Goal: Task Accomplishment & Management: Use online tool/utility

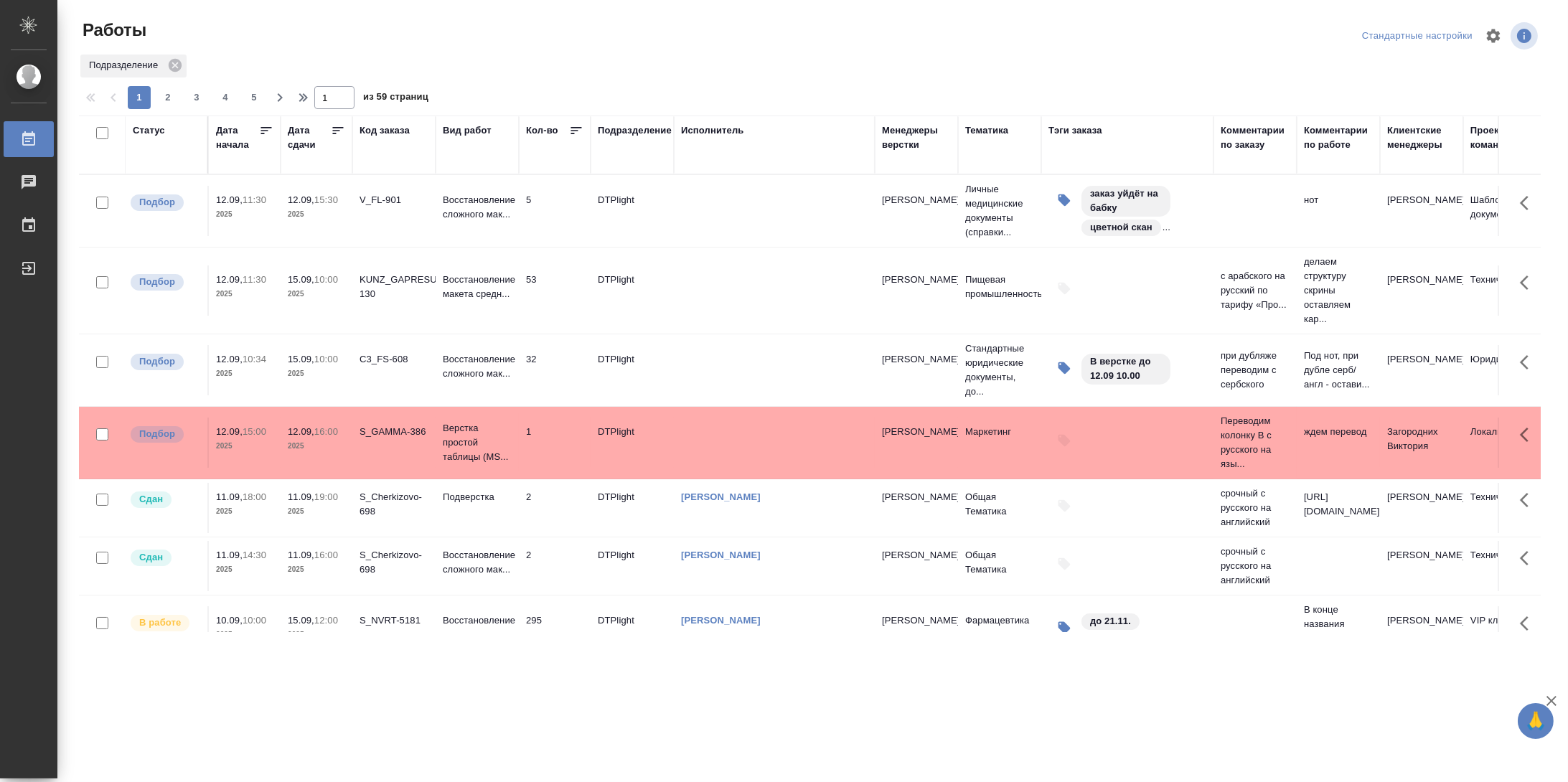
click at [153, 131] on div "Статус" at bounding box center [149, 130] width 33 height 14
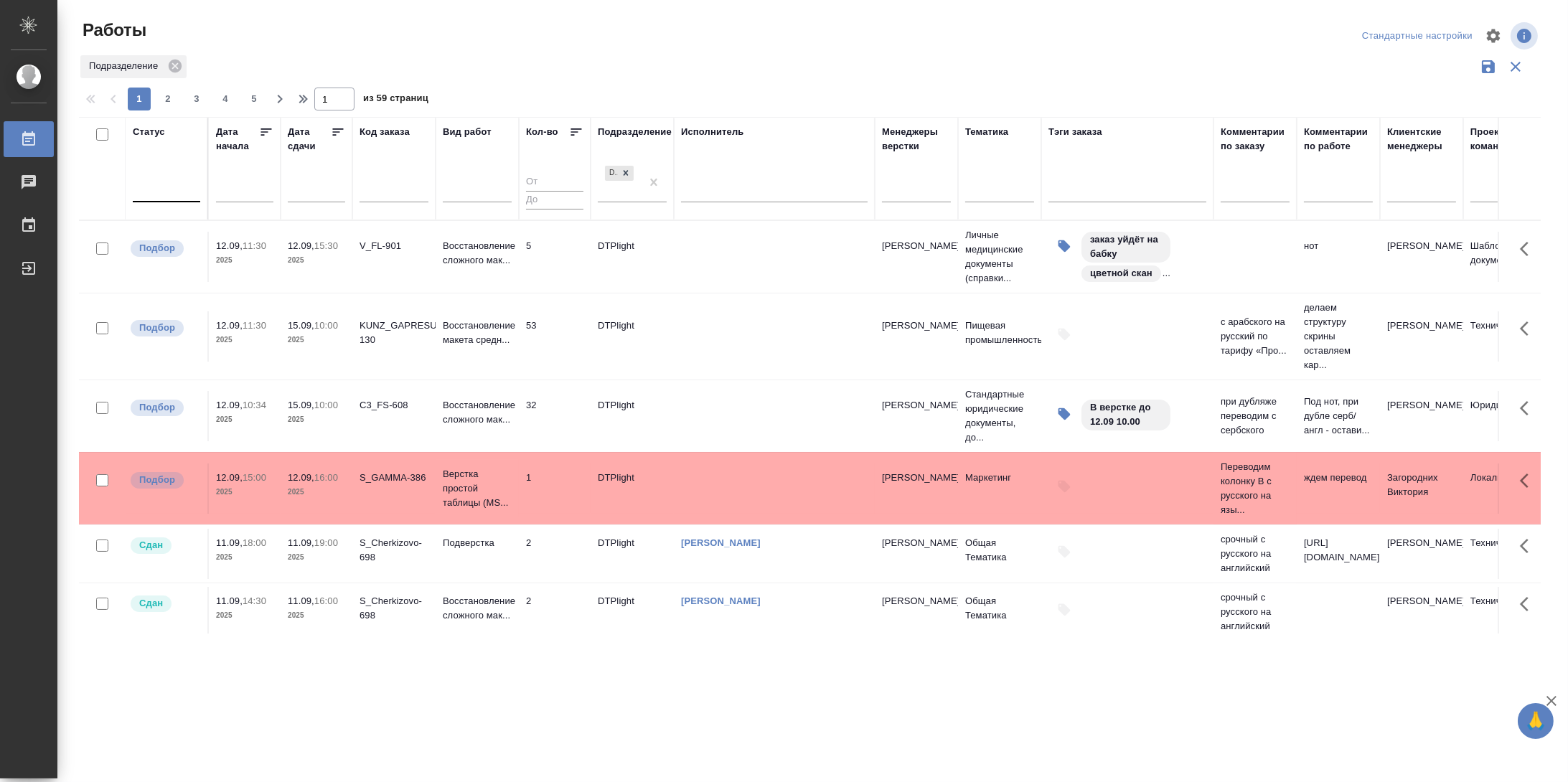
click at [166, 199] on div at bounding box center [166, 189] width 68 height 27
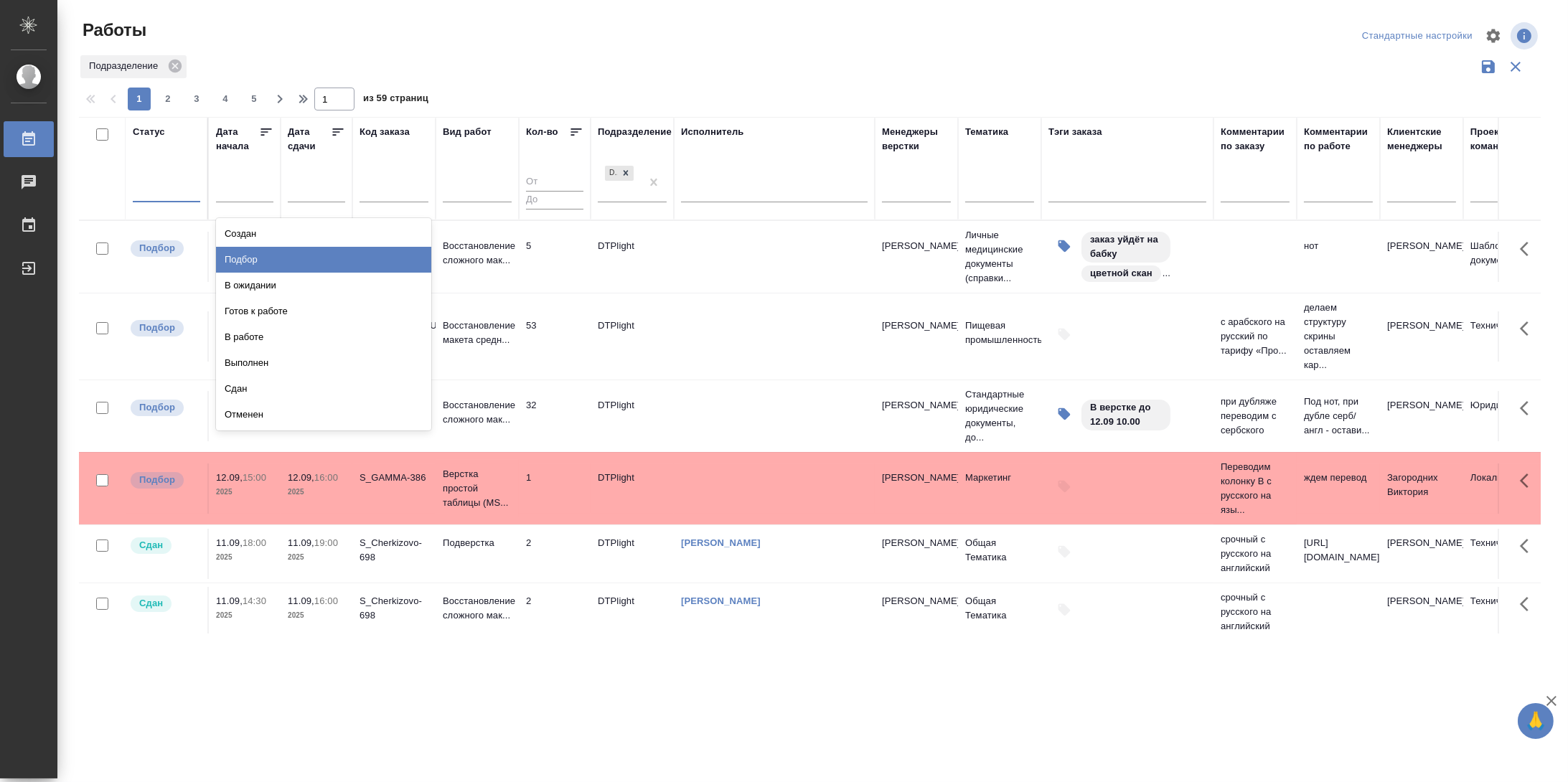
click at [289, 263] on div "Подбор" at bounding box center [324, 260] width 216 height 26
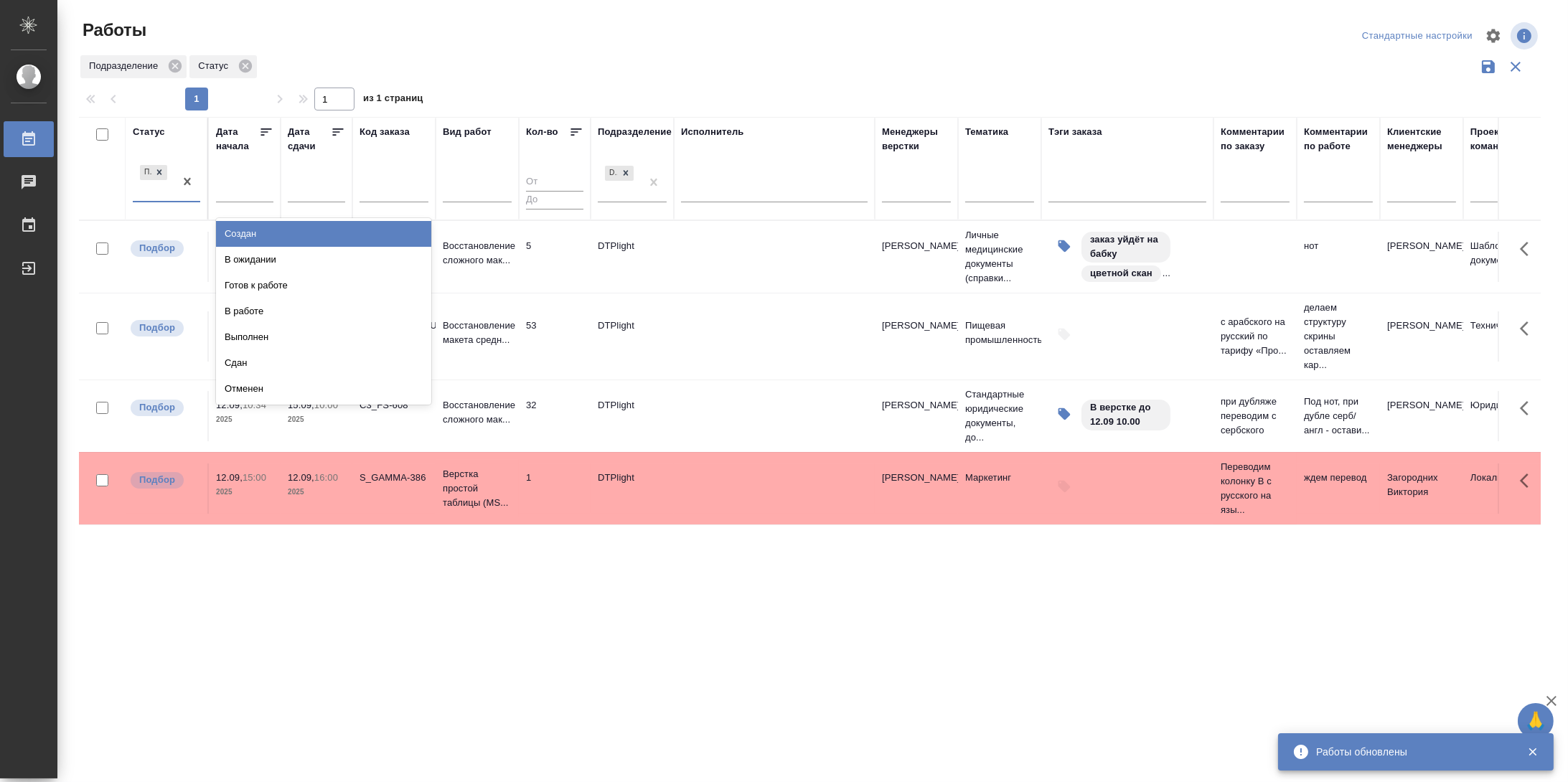
click at [162, 198] on div "Подбор" at bounding box center [153, 182] width 42 height 39
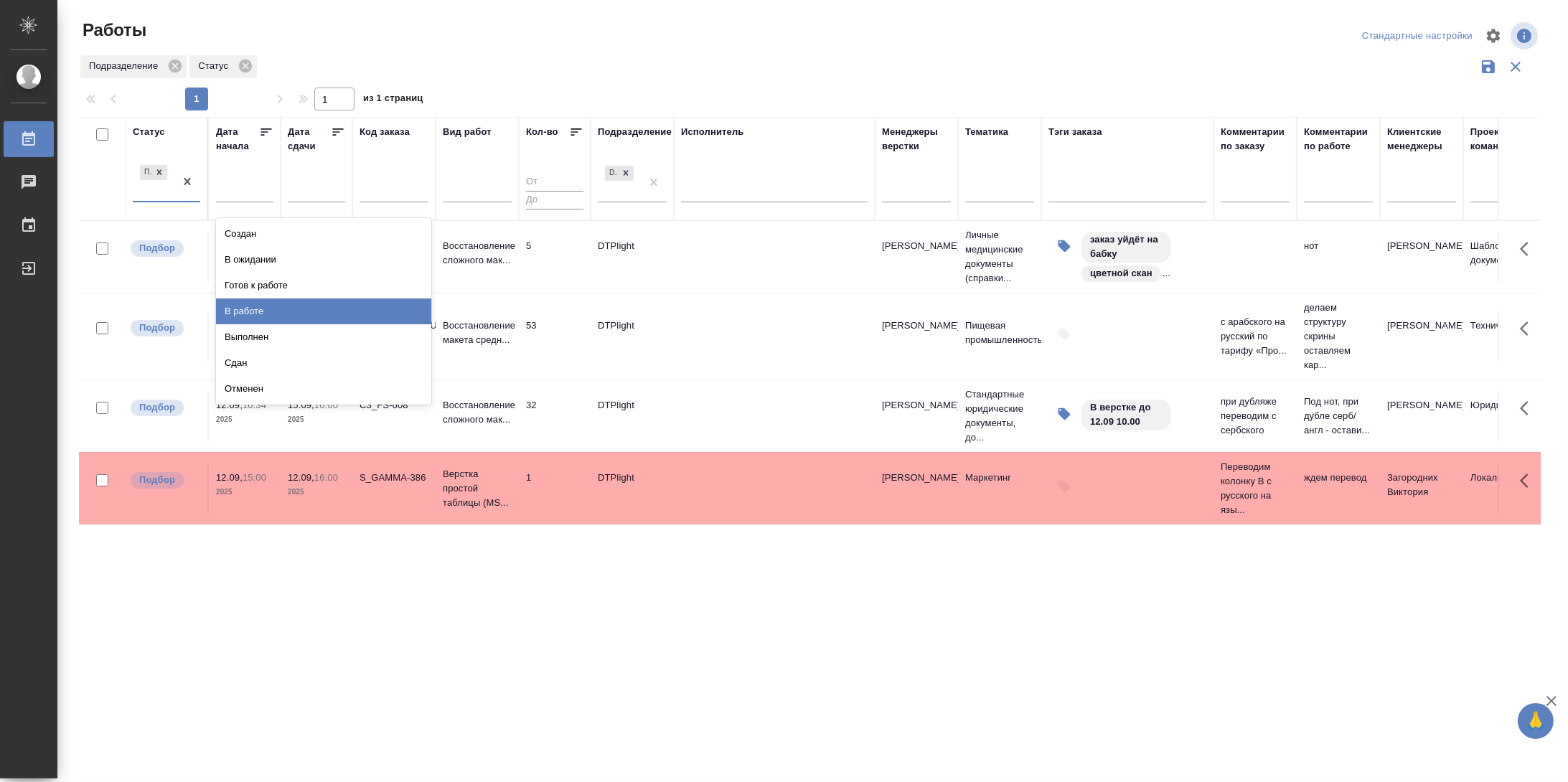
click at [273, 306] on div "В работе" at bounding box center [324, 311] width 216 height 26
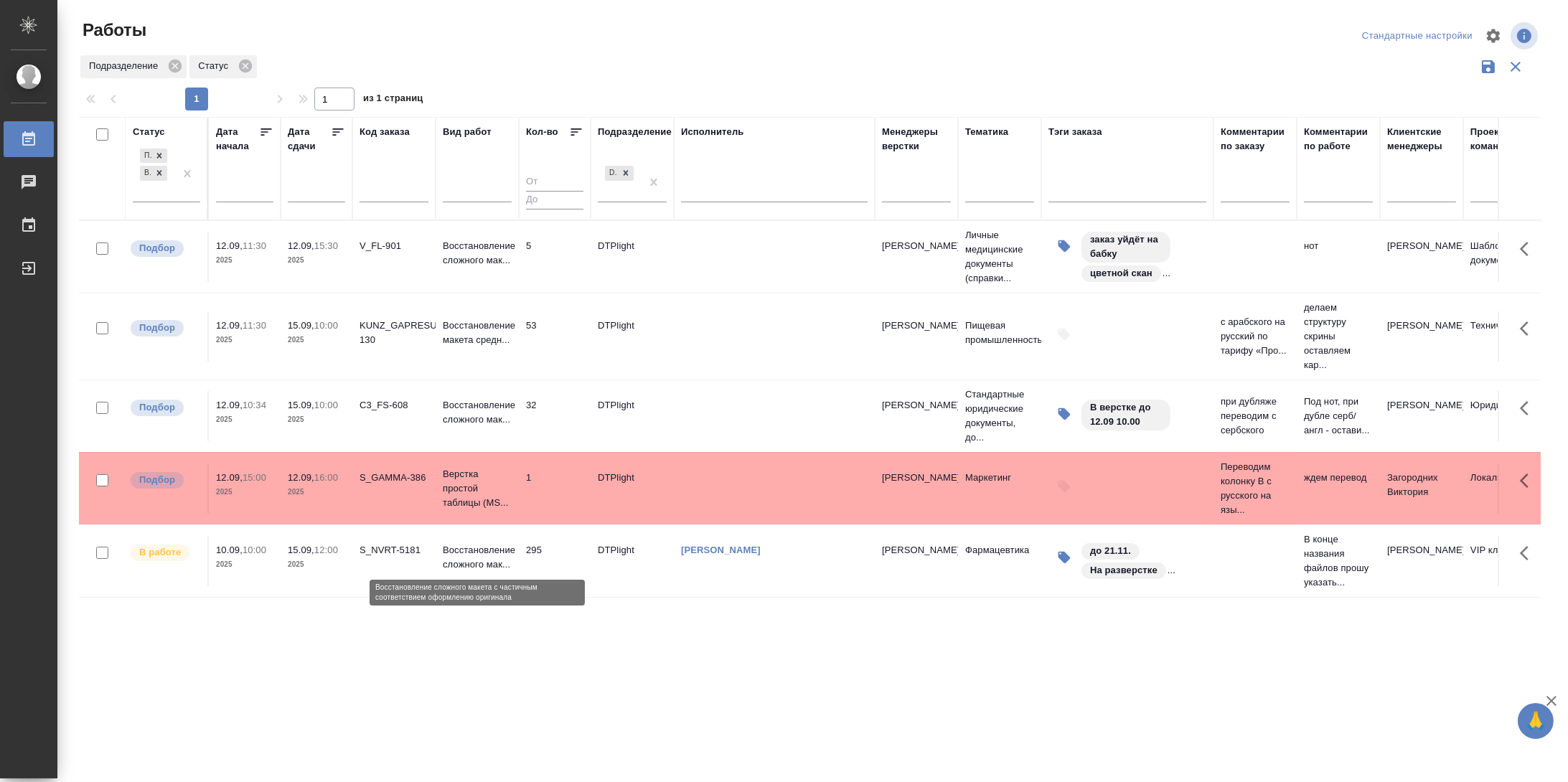
click at [472, 548] on p "Восстановление сложного мак..." at bounding box center [477, 557] width 69 height 29
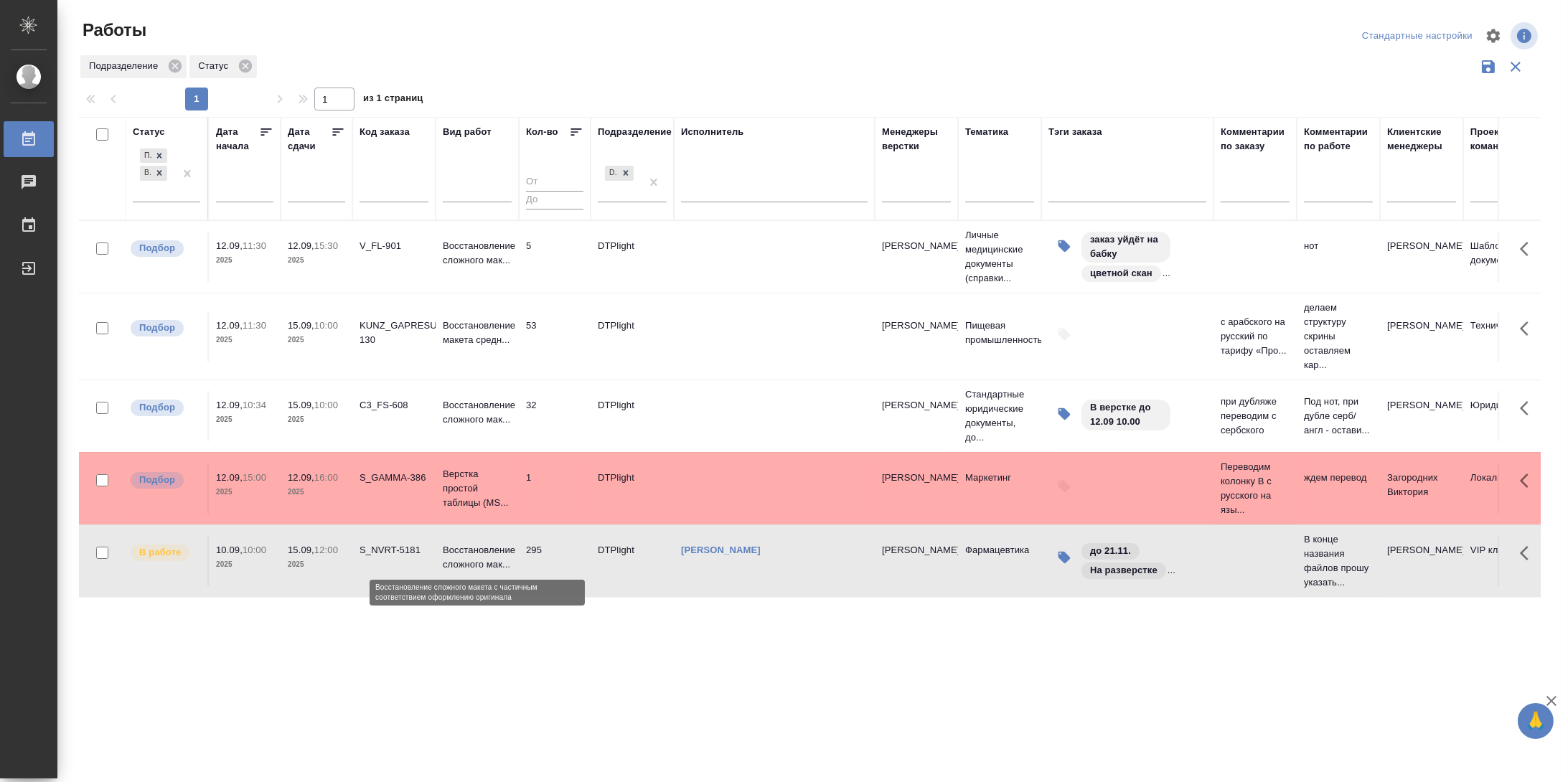
click at [472, 548] on p "Восстановление сложного мак..." at bounding box center [477, 557] width 69 height 29
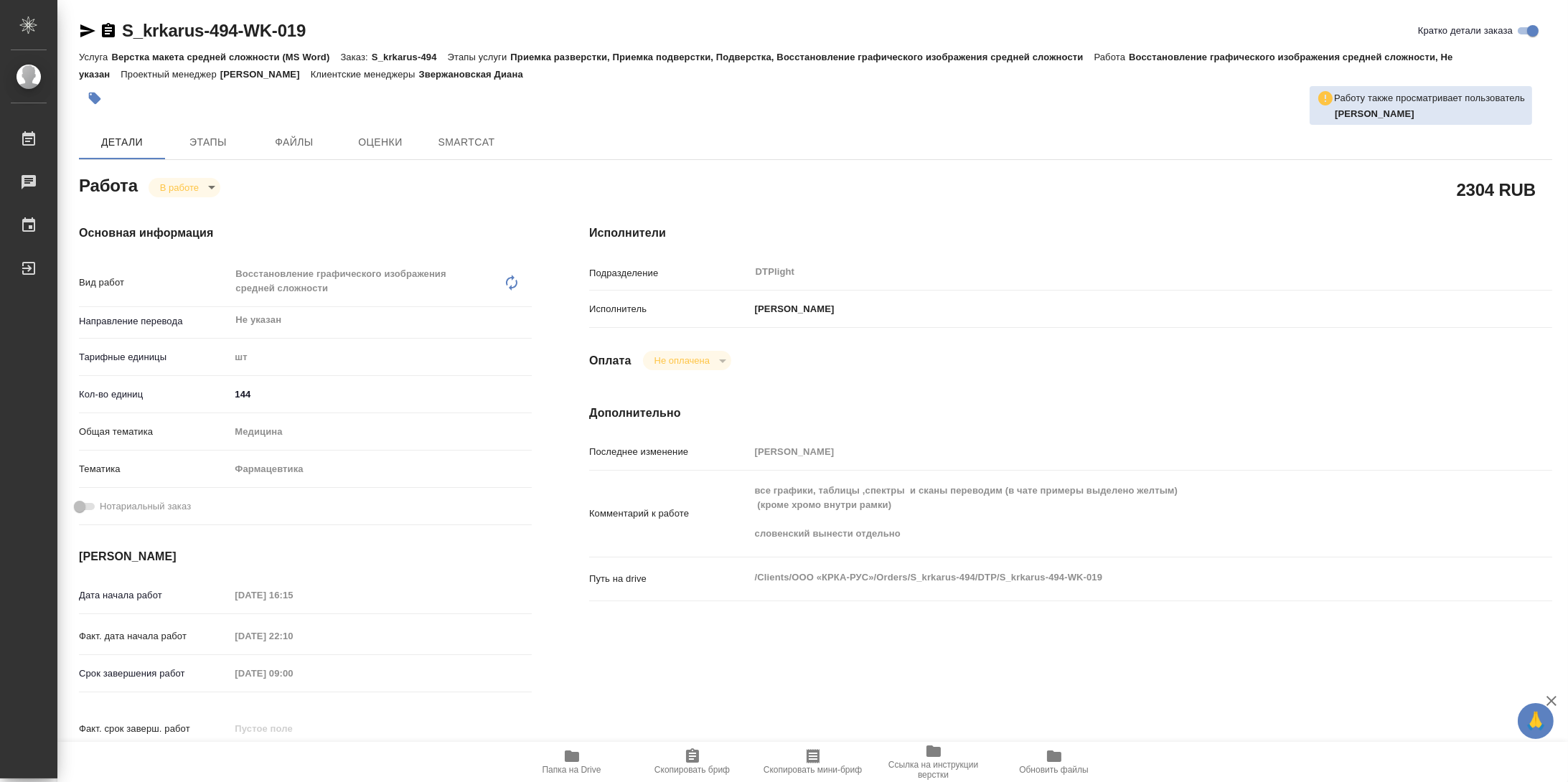
type textarea "x"
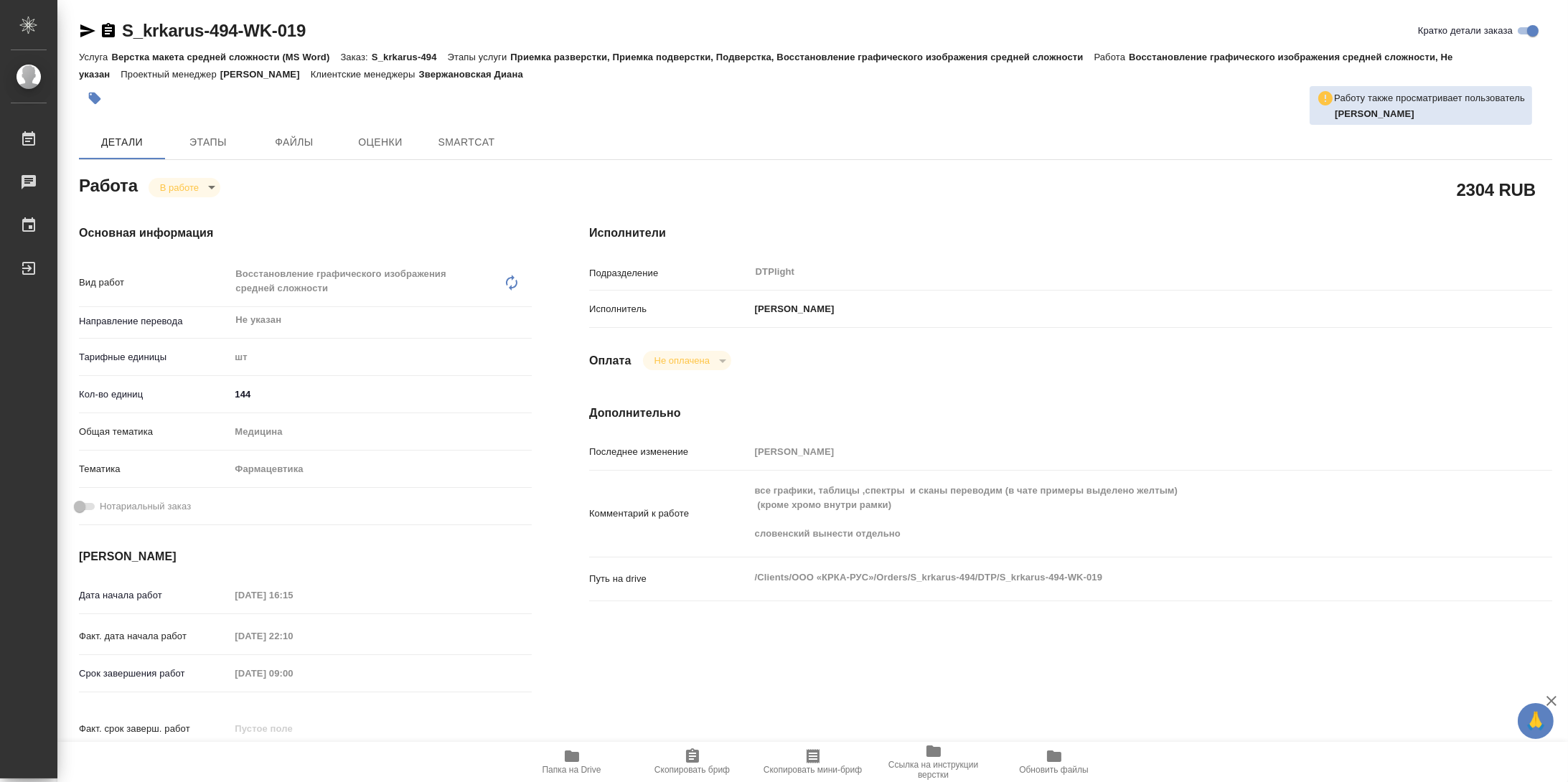
type textarea "x"
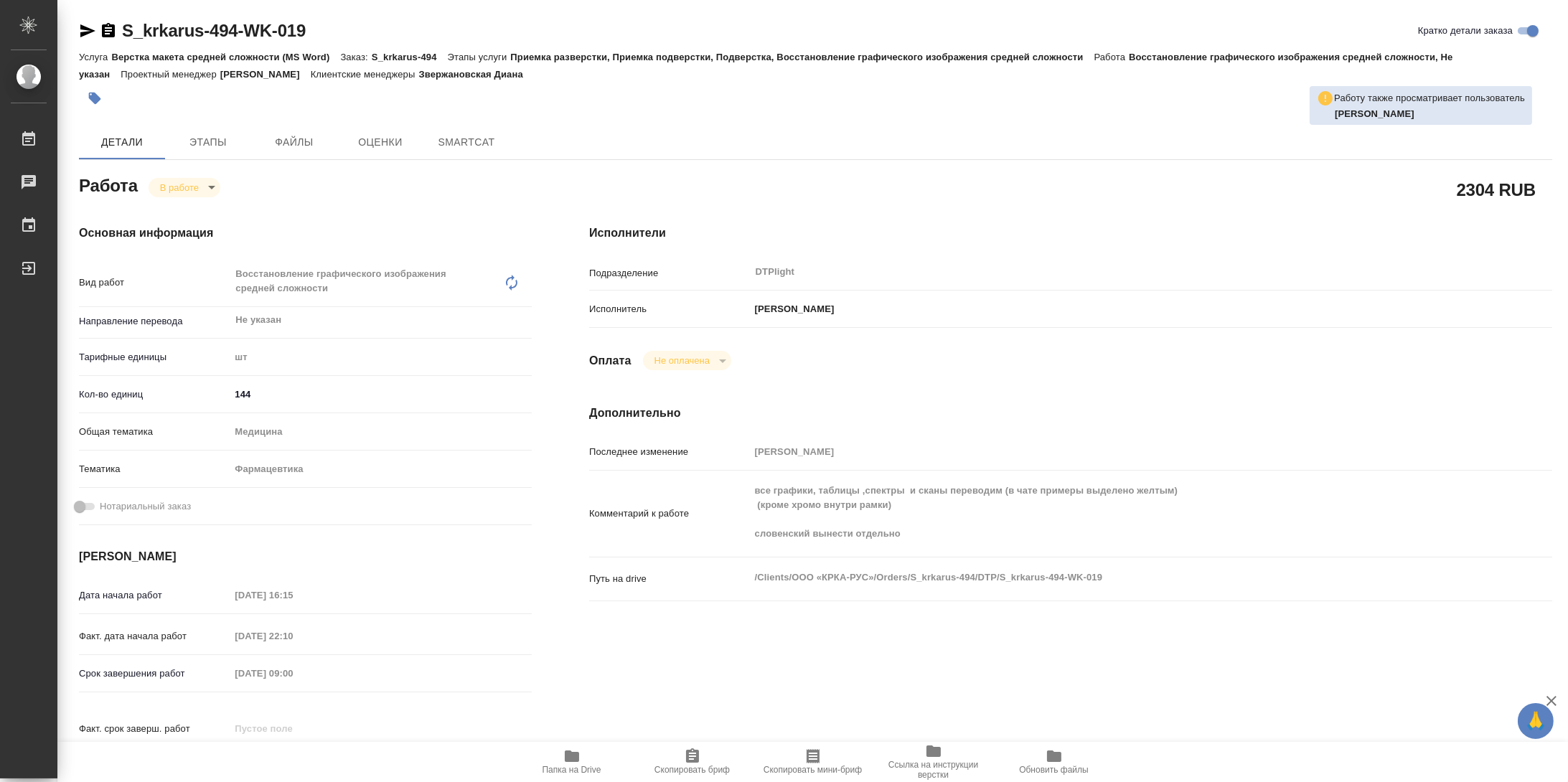
type textarea "x"
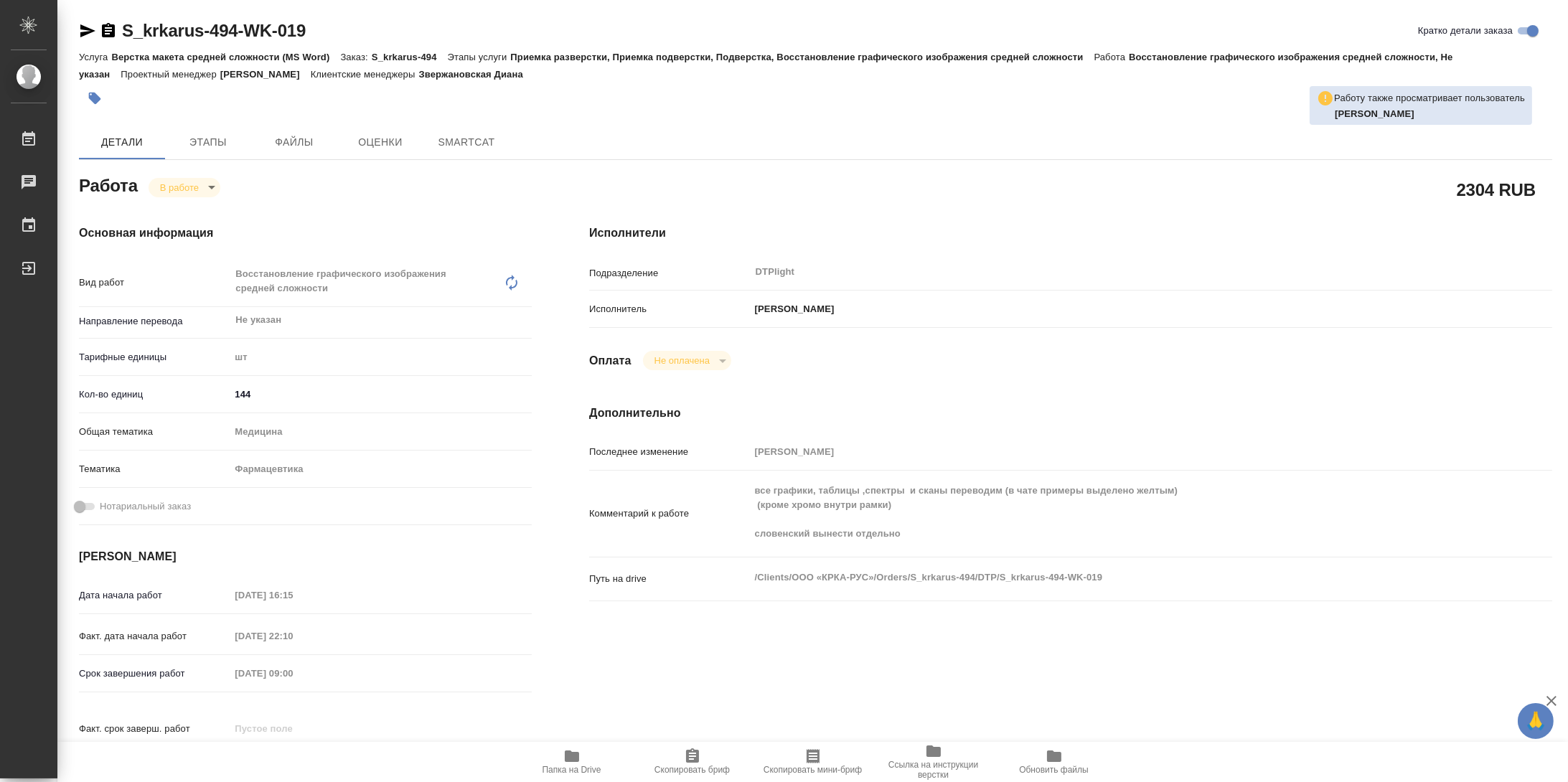
type textarea "x"
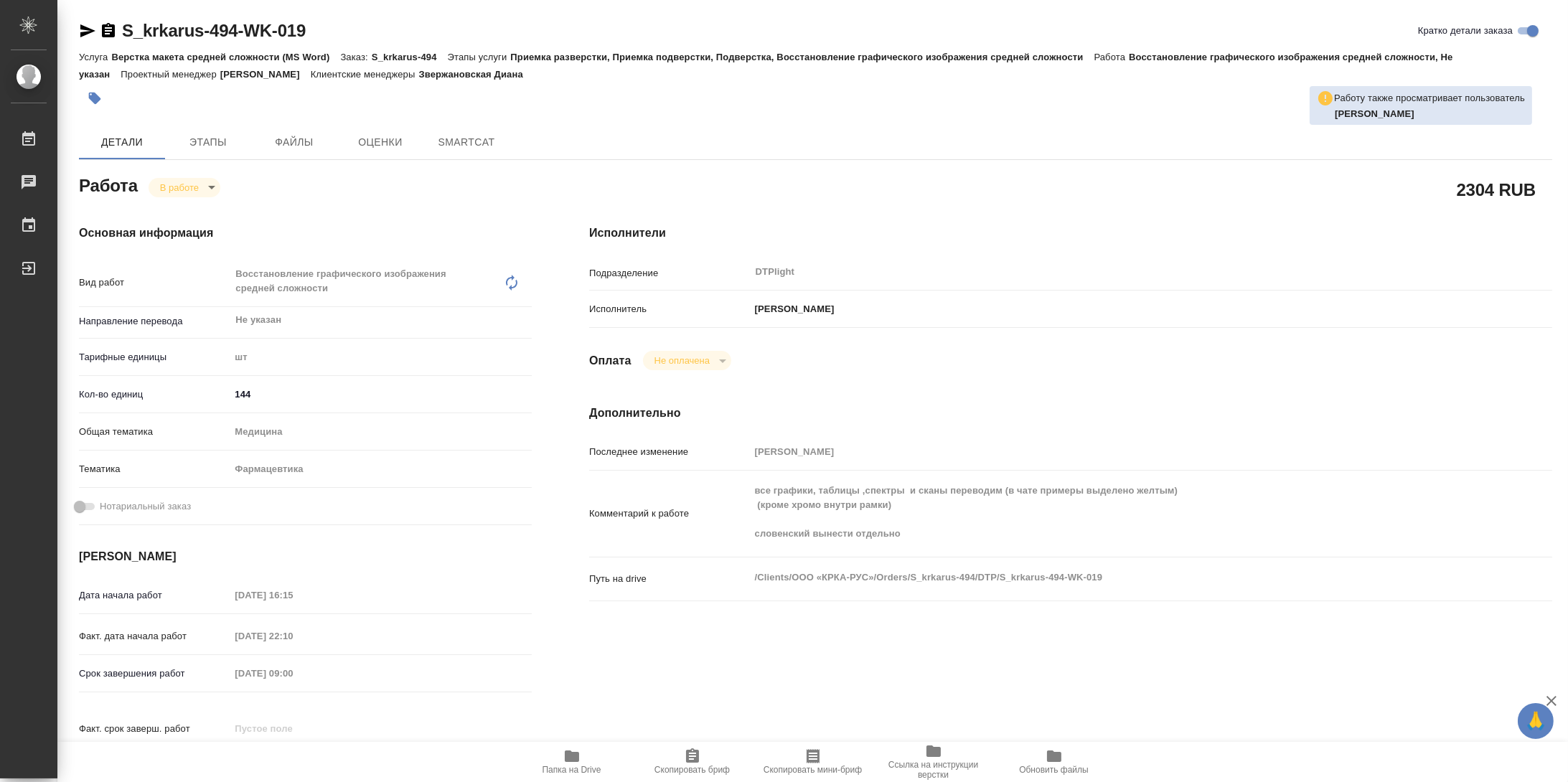
type textarea "x"
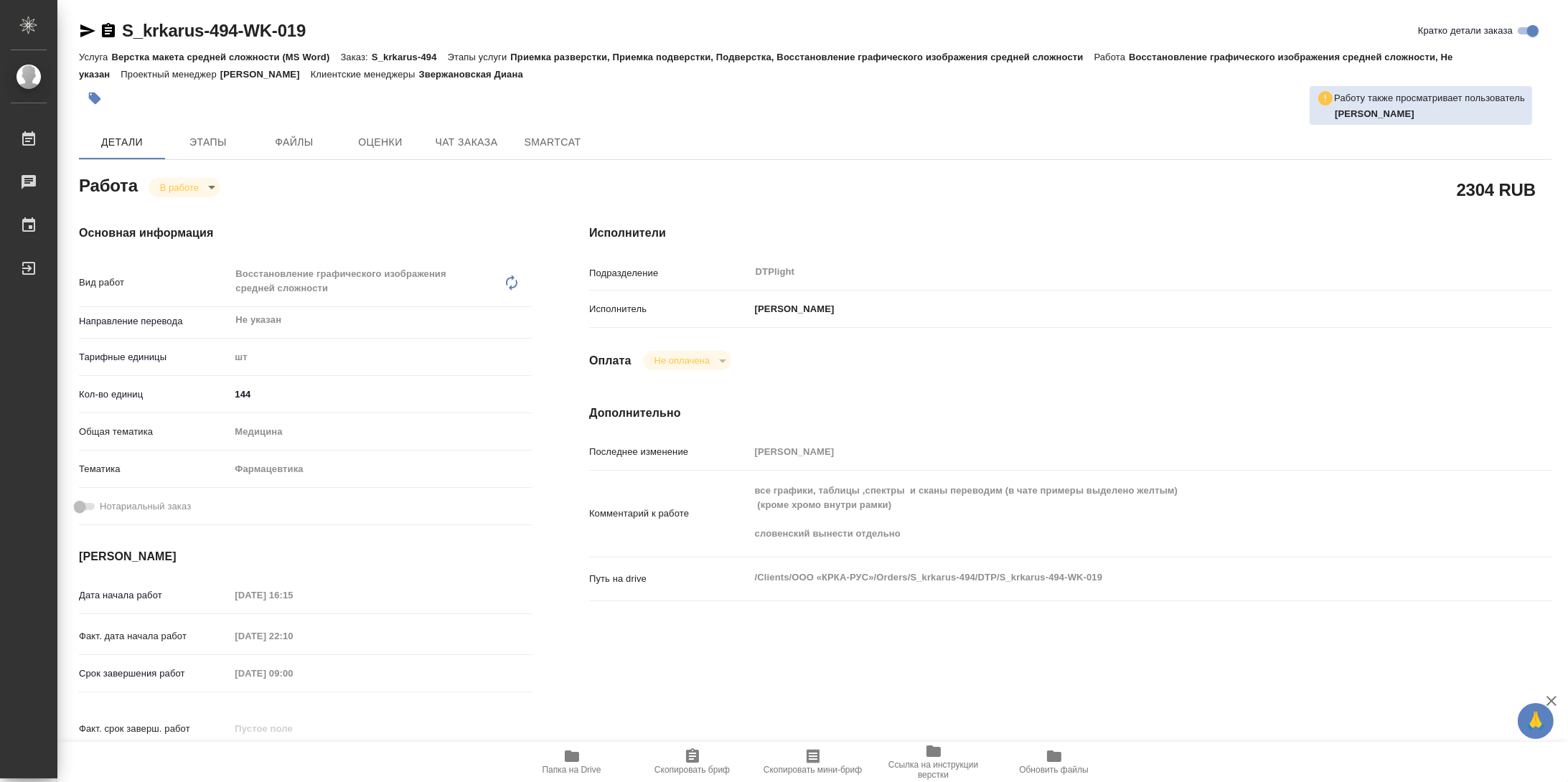
type textarea "x"
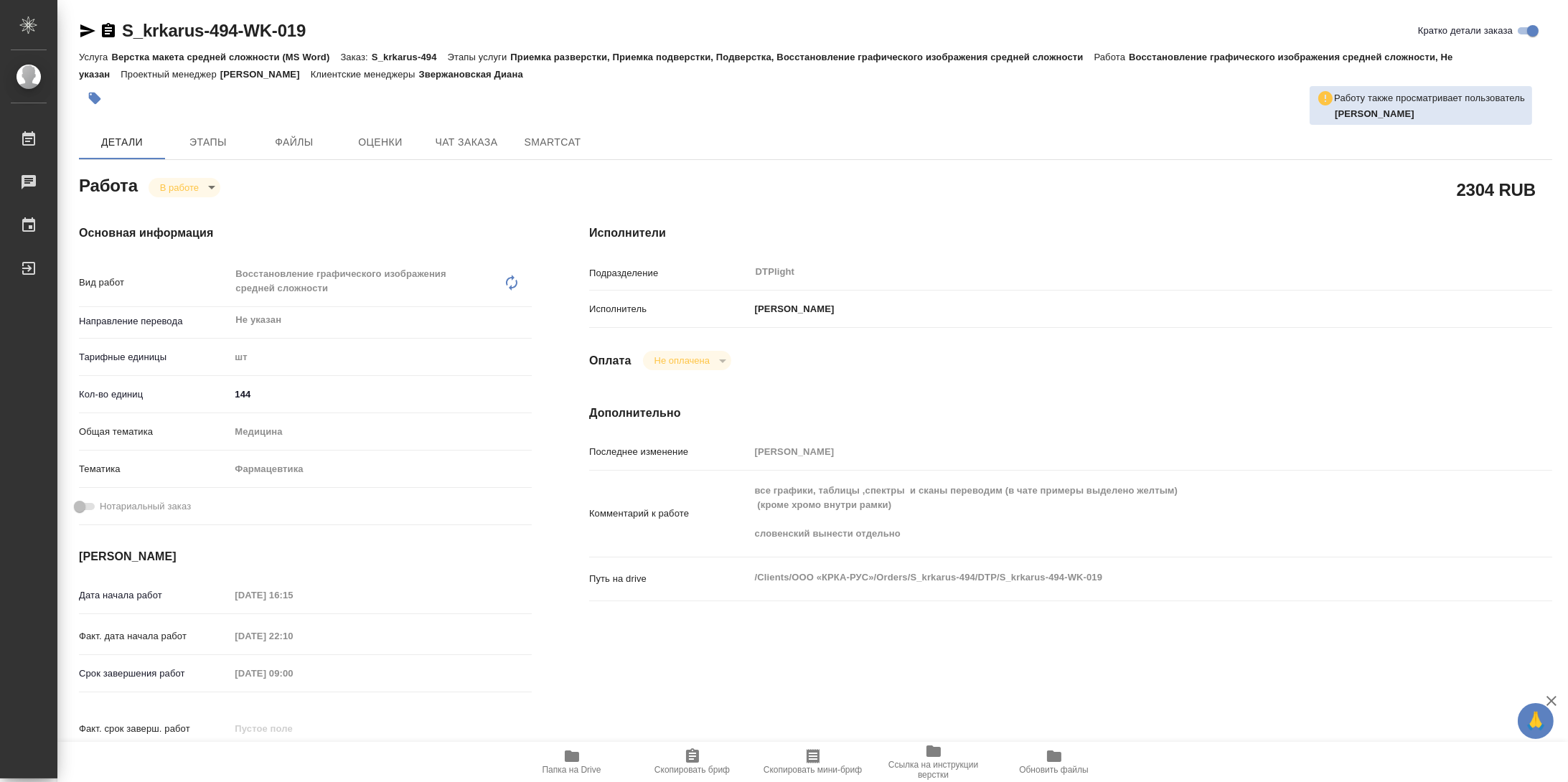
type textarea "x"
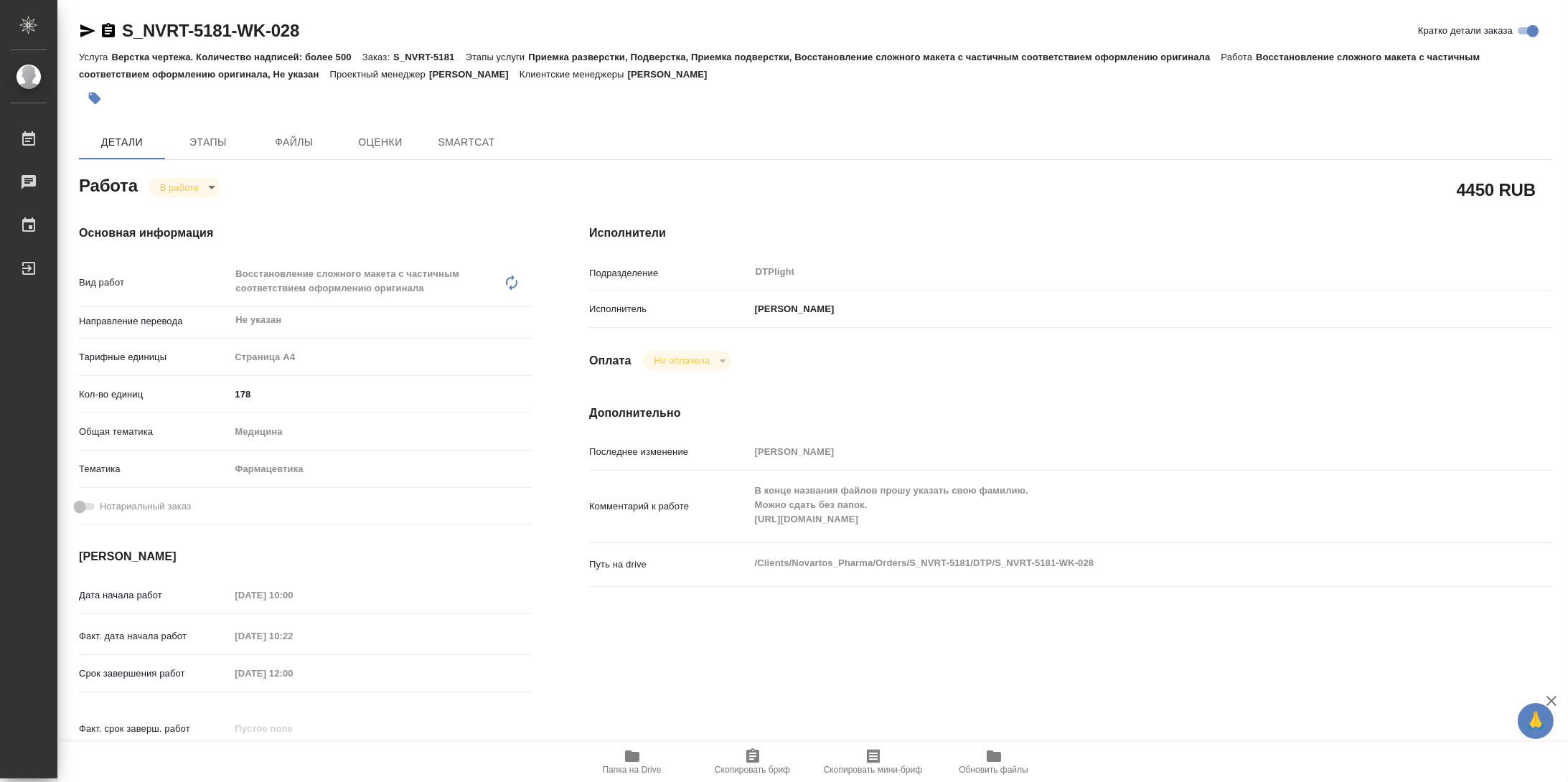
type textarea "x"
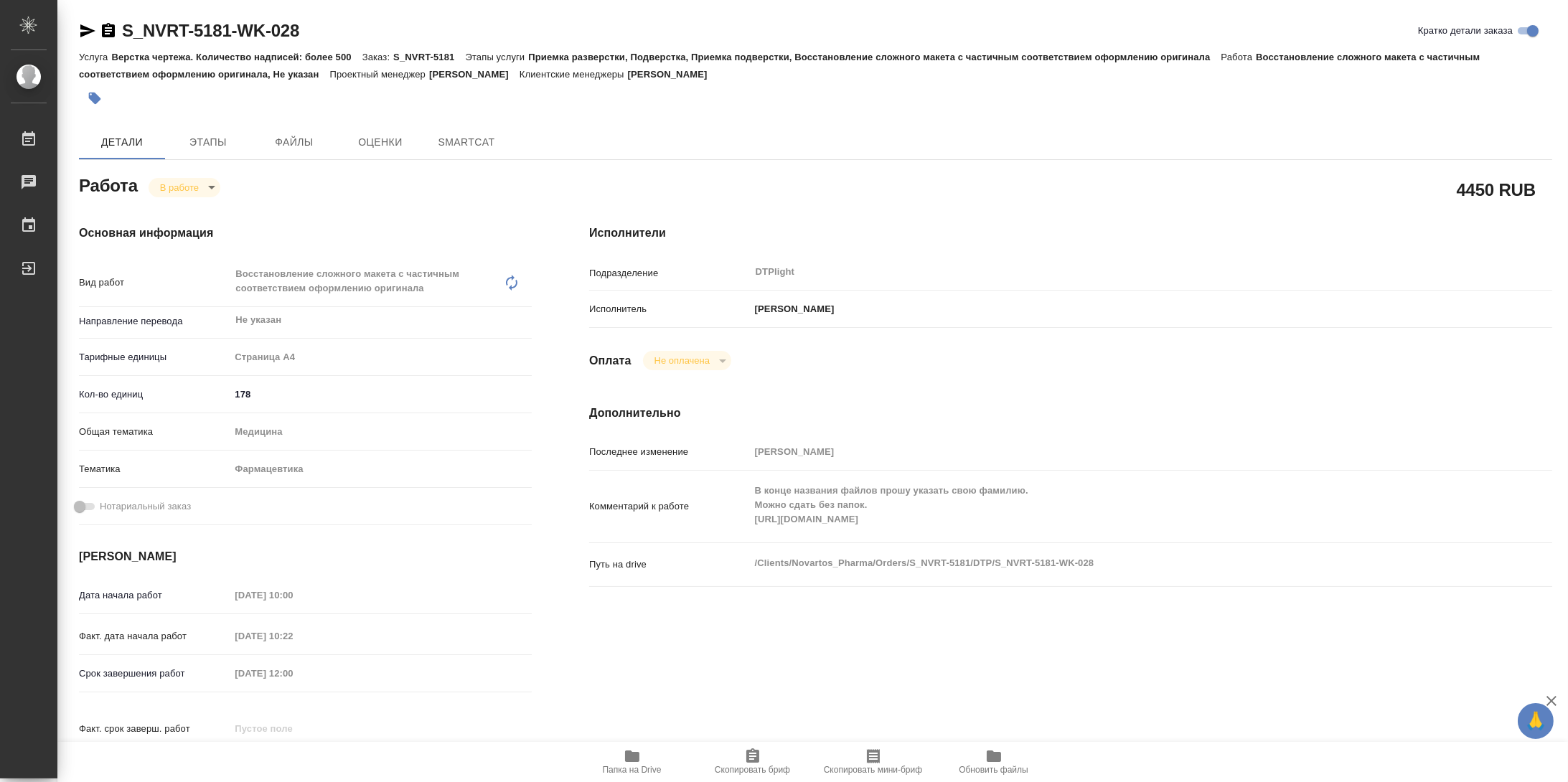
type textarea "x"
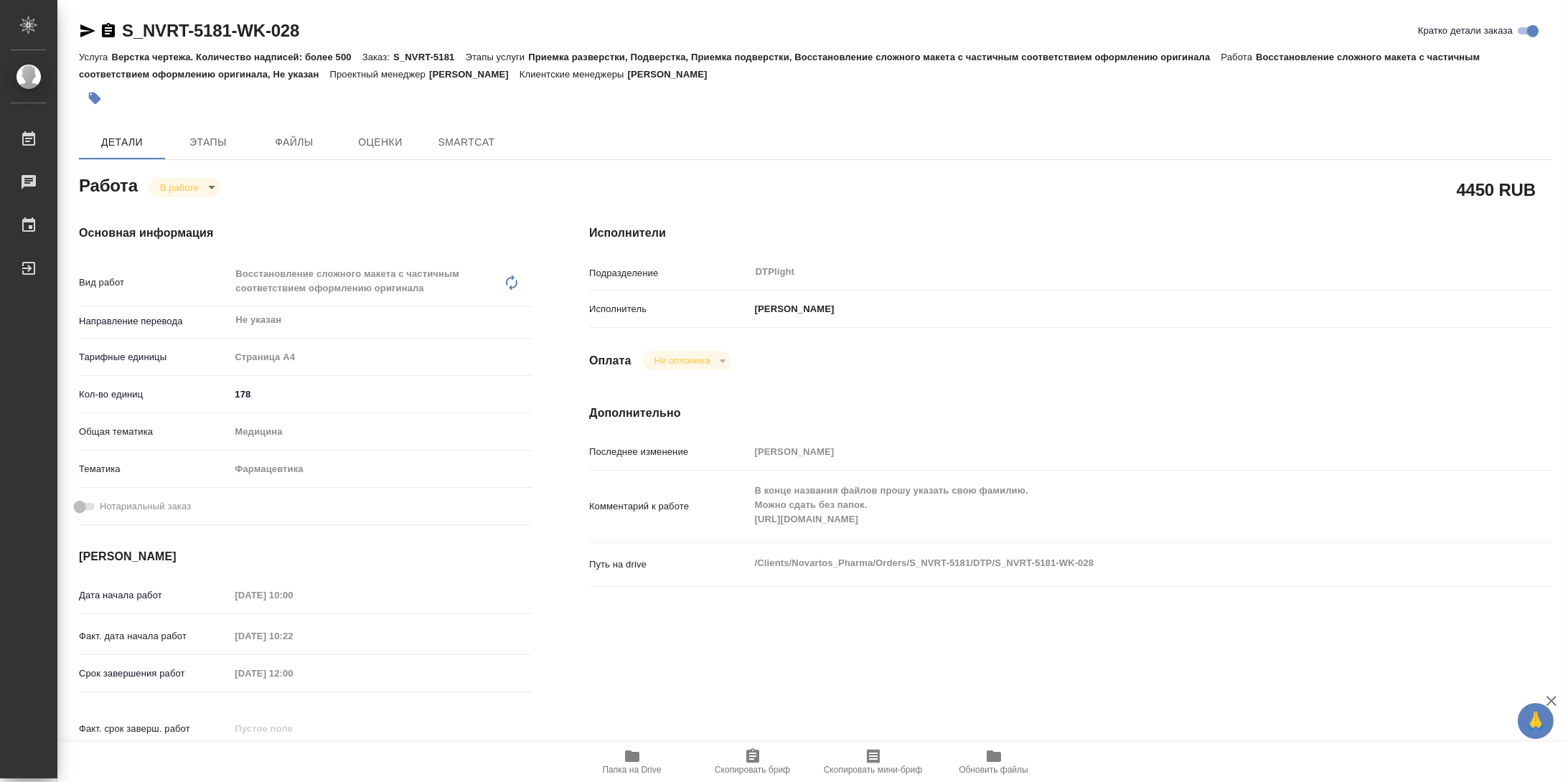
type textarea "x"
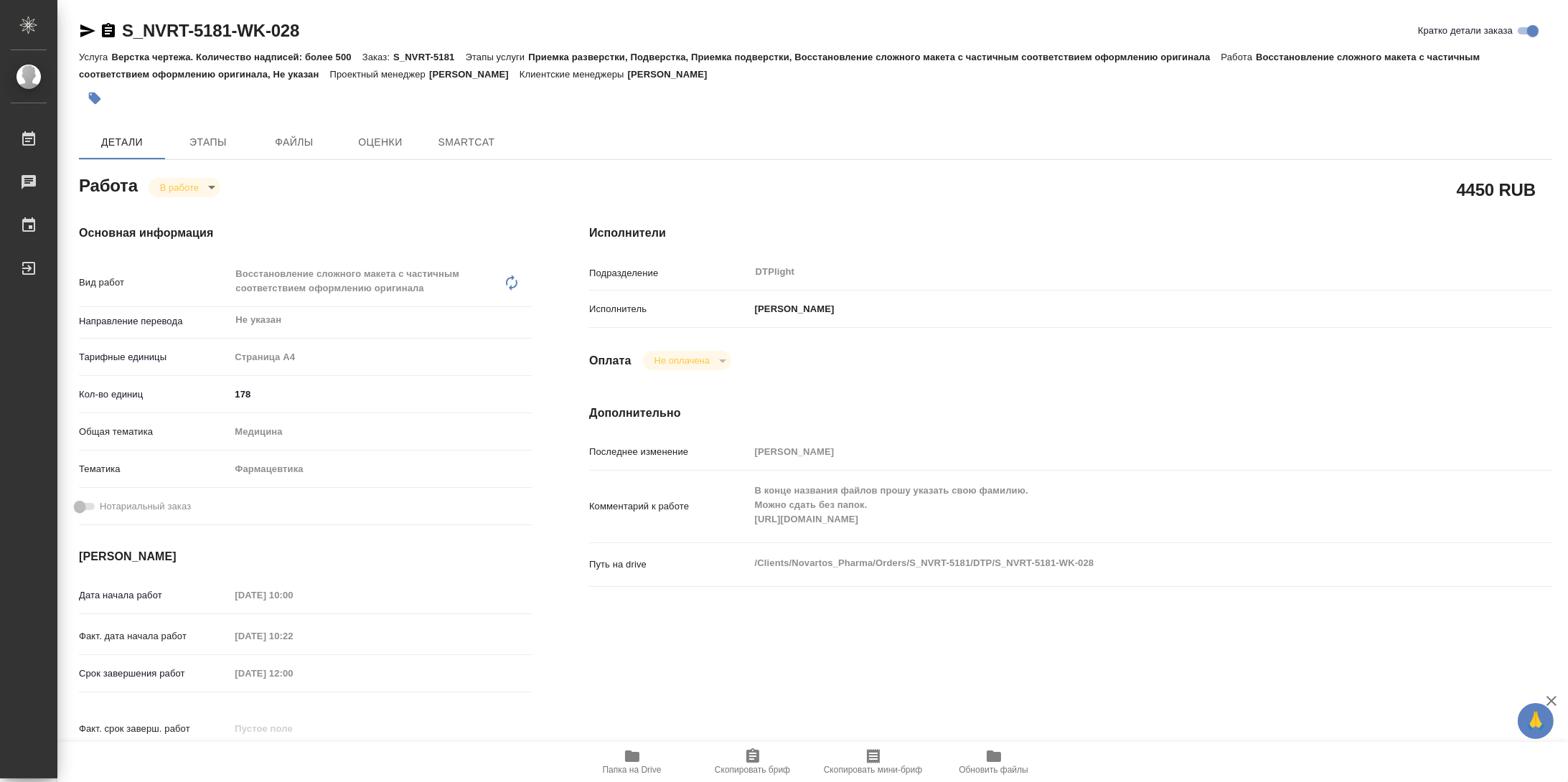
type textarea "x"
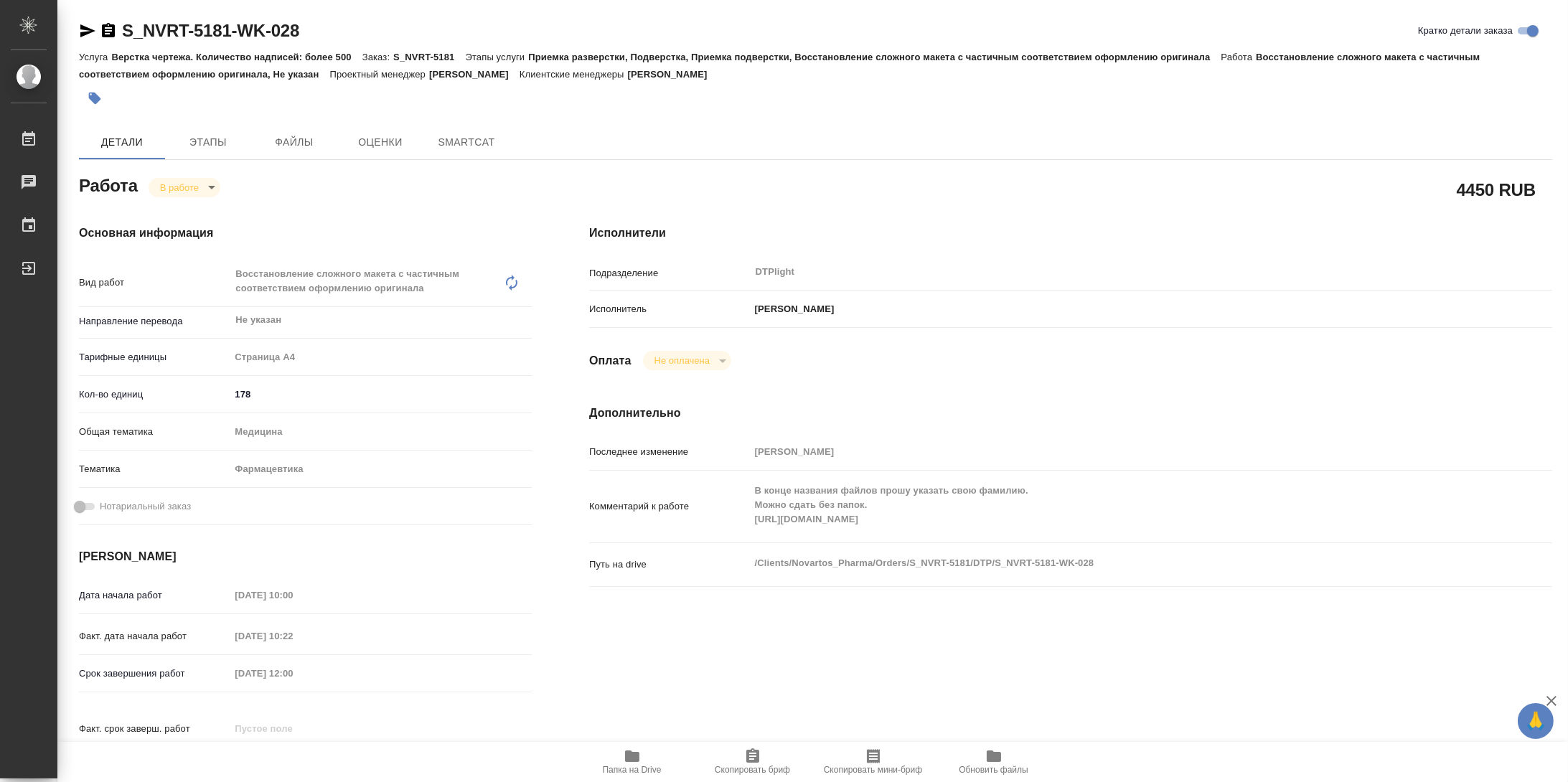
type textarea "x"
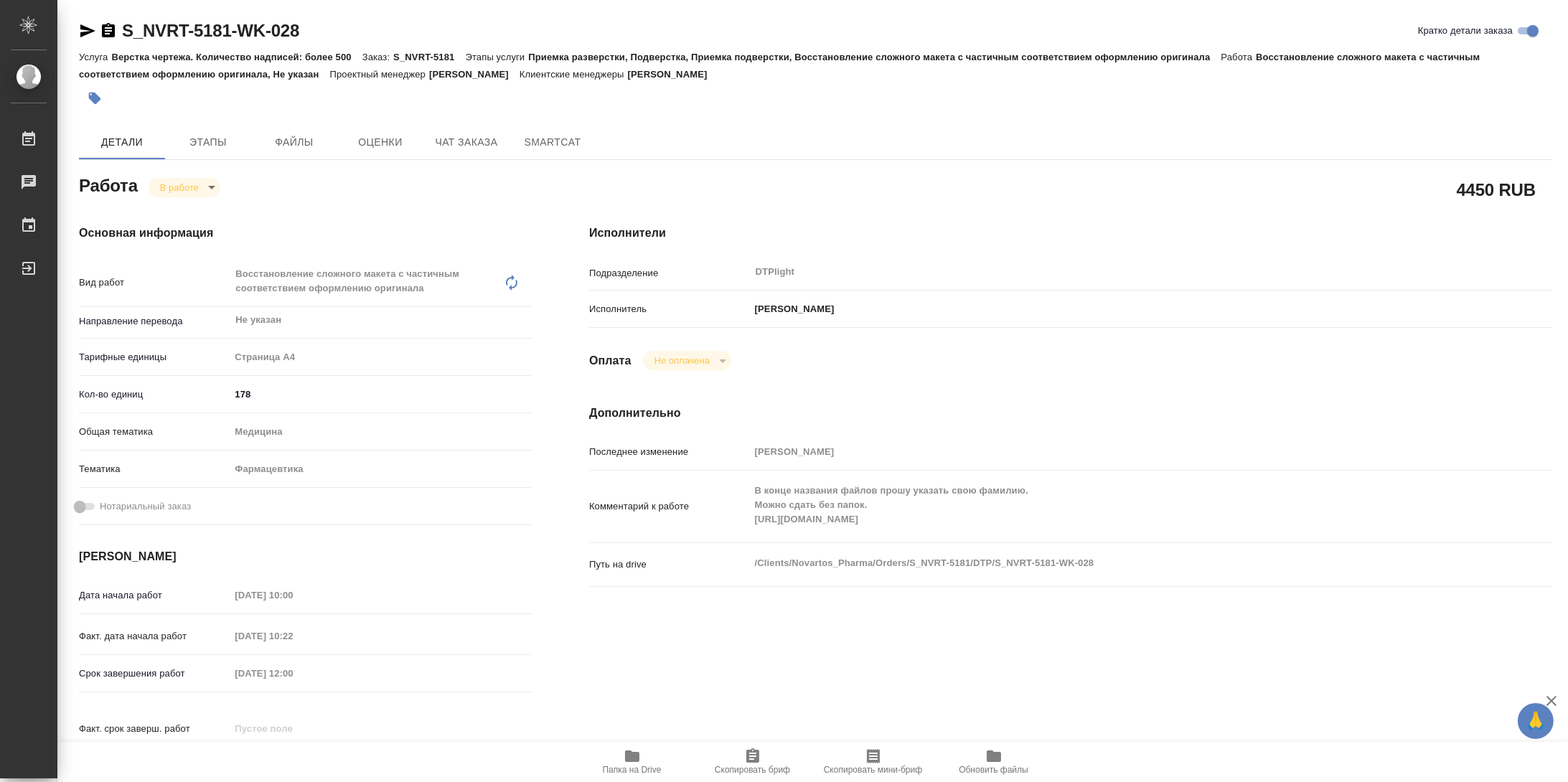
type textarea "x"
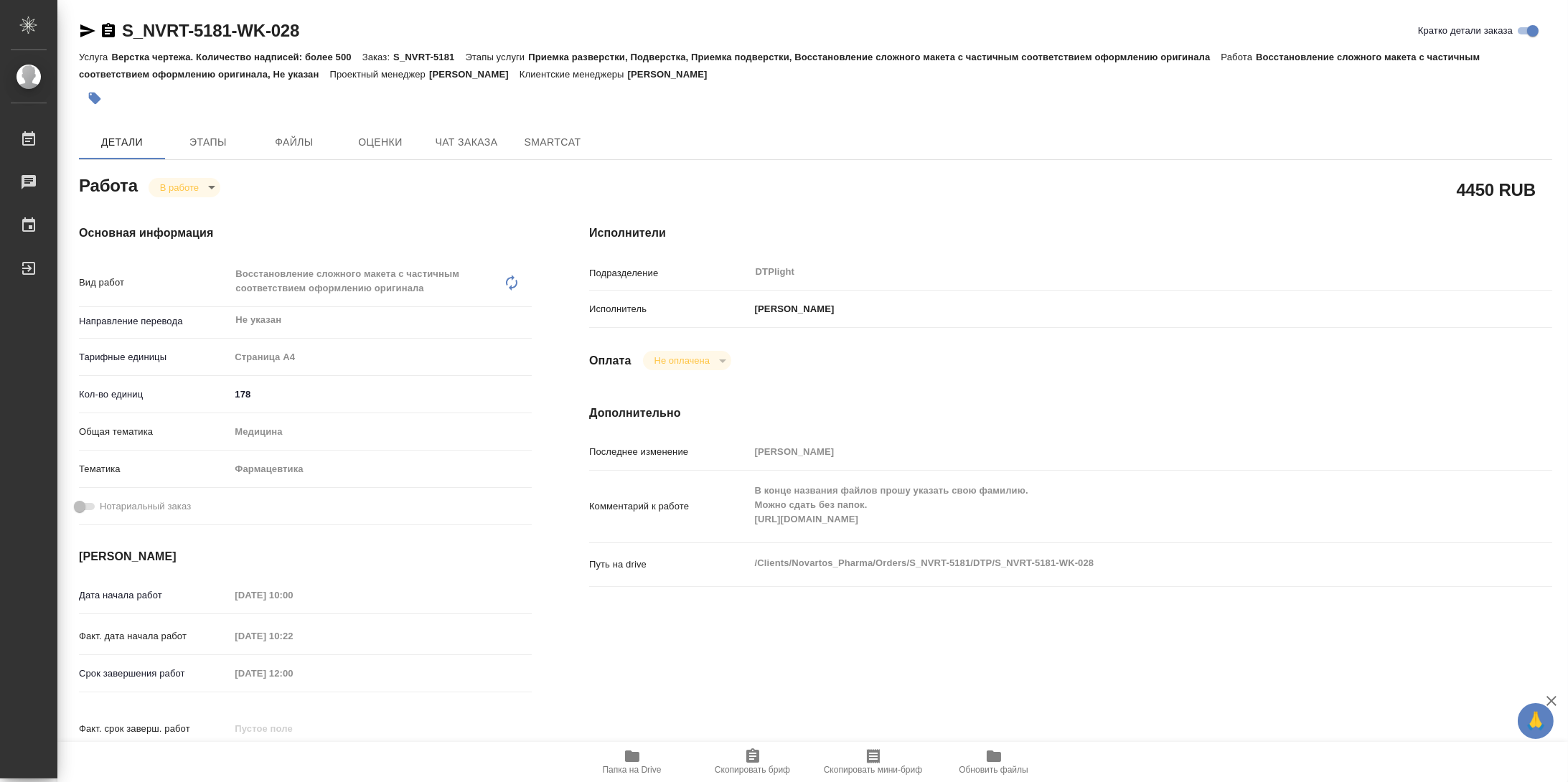
type textarea "x"
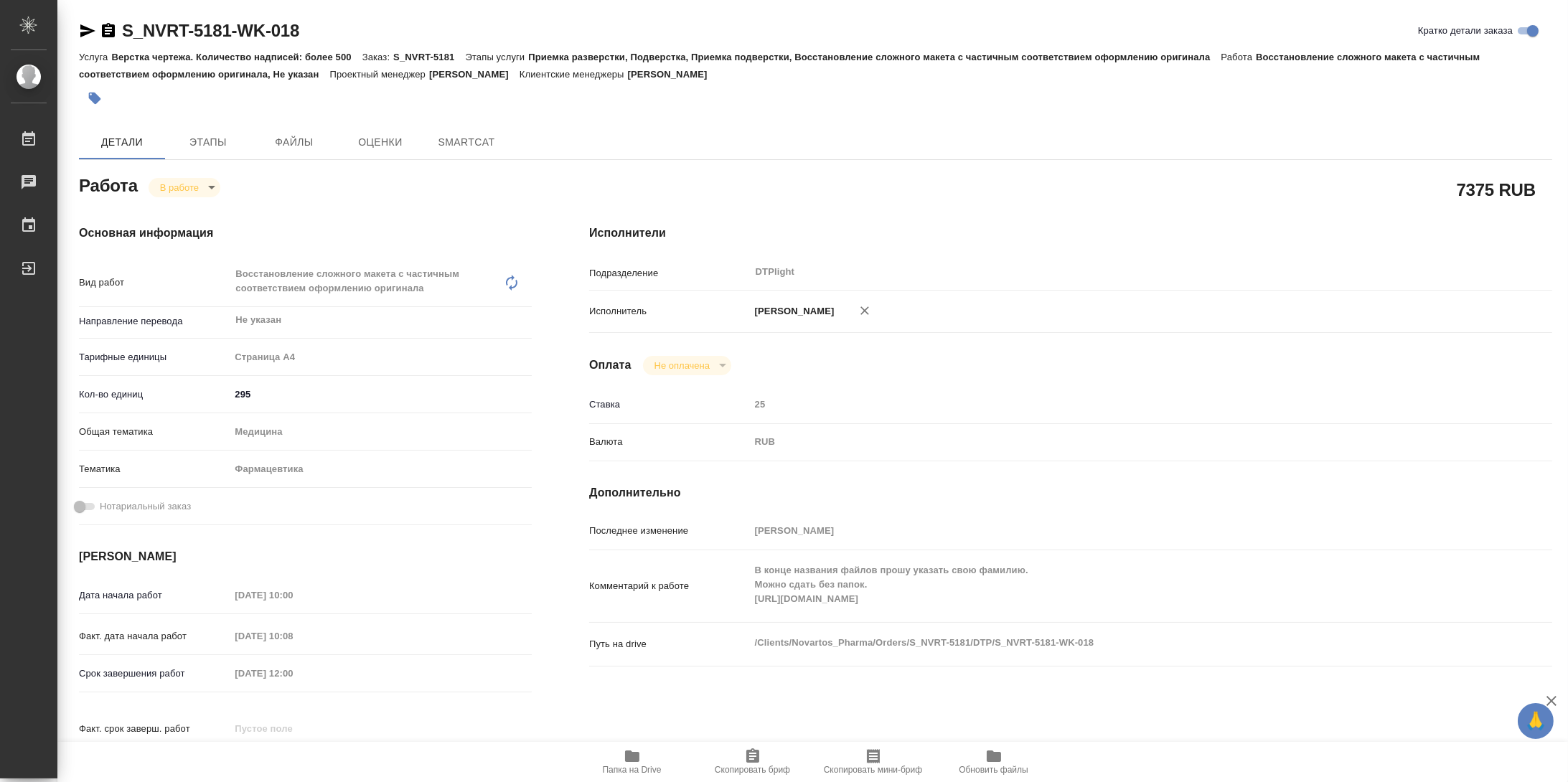
type textarea "x"
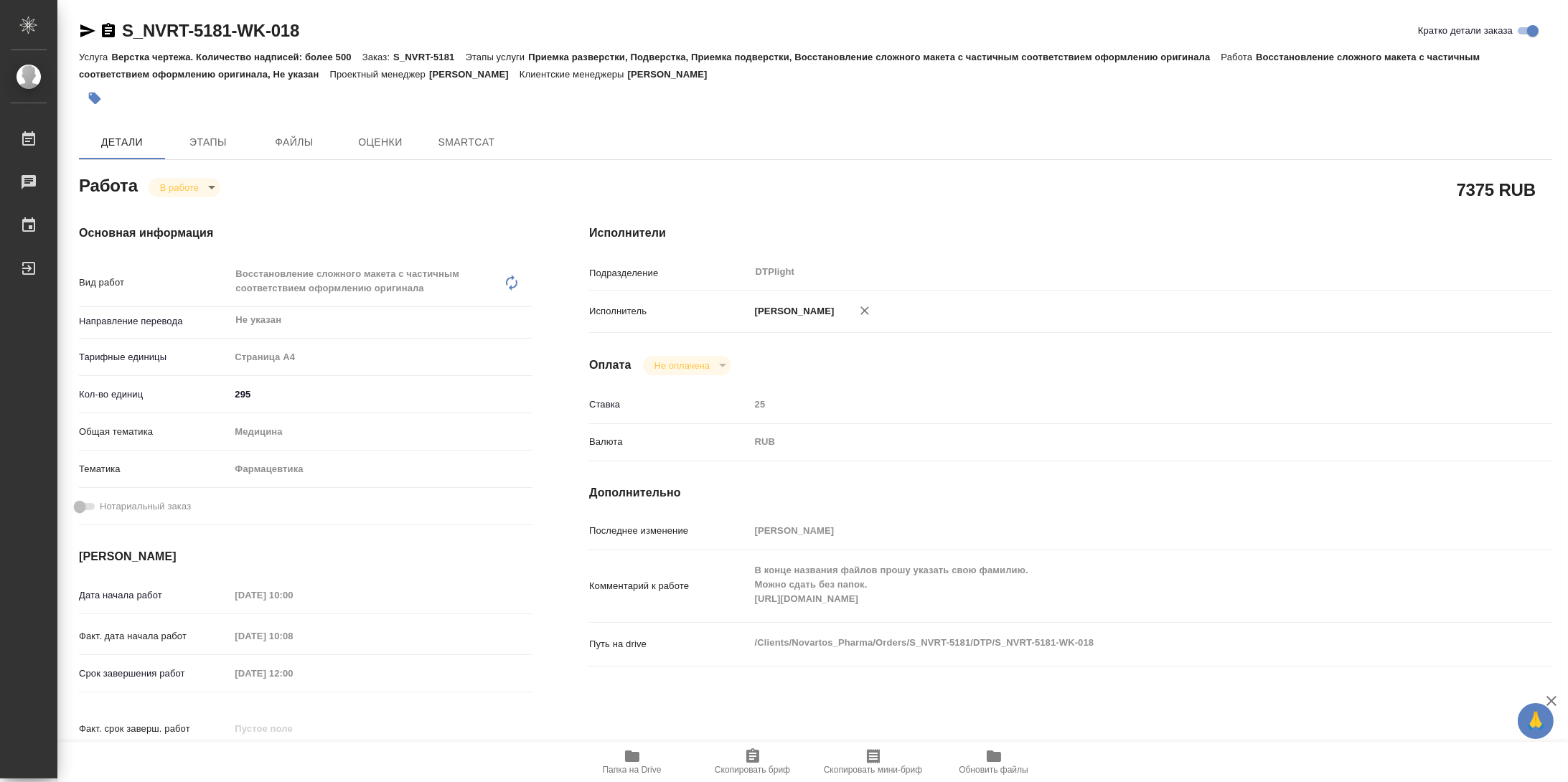
type textarea "x"
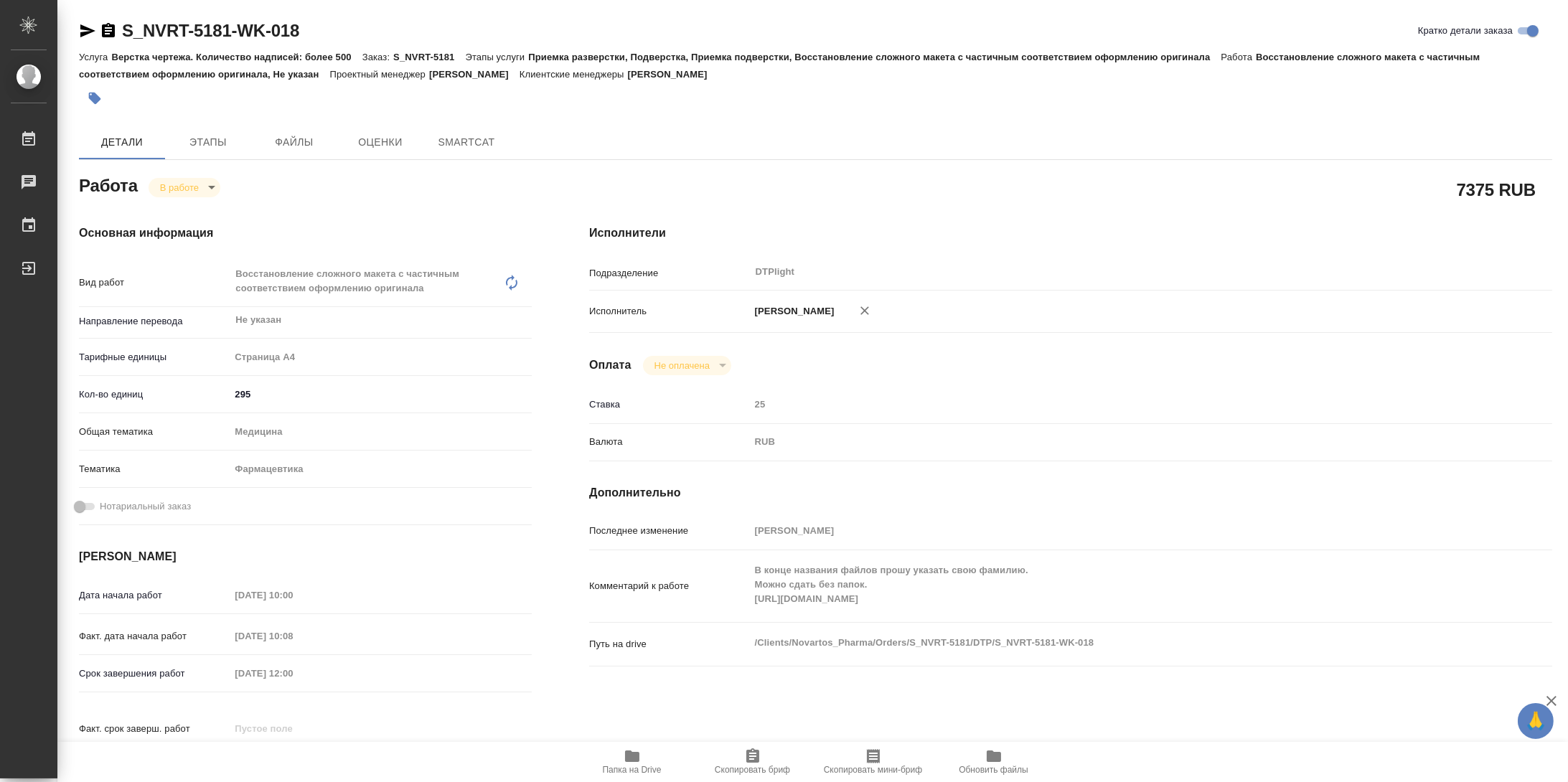
type textarea "x"
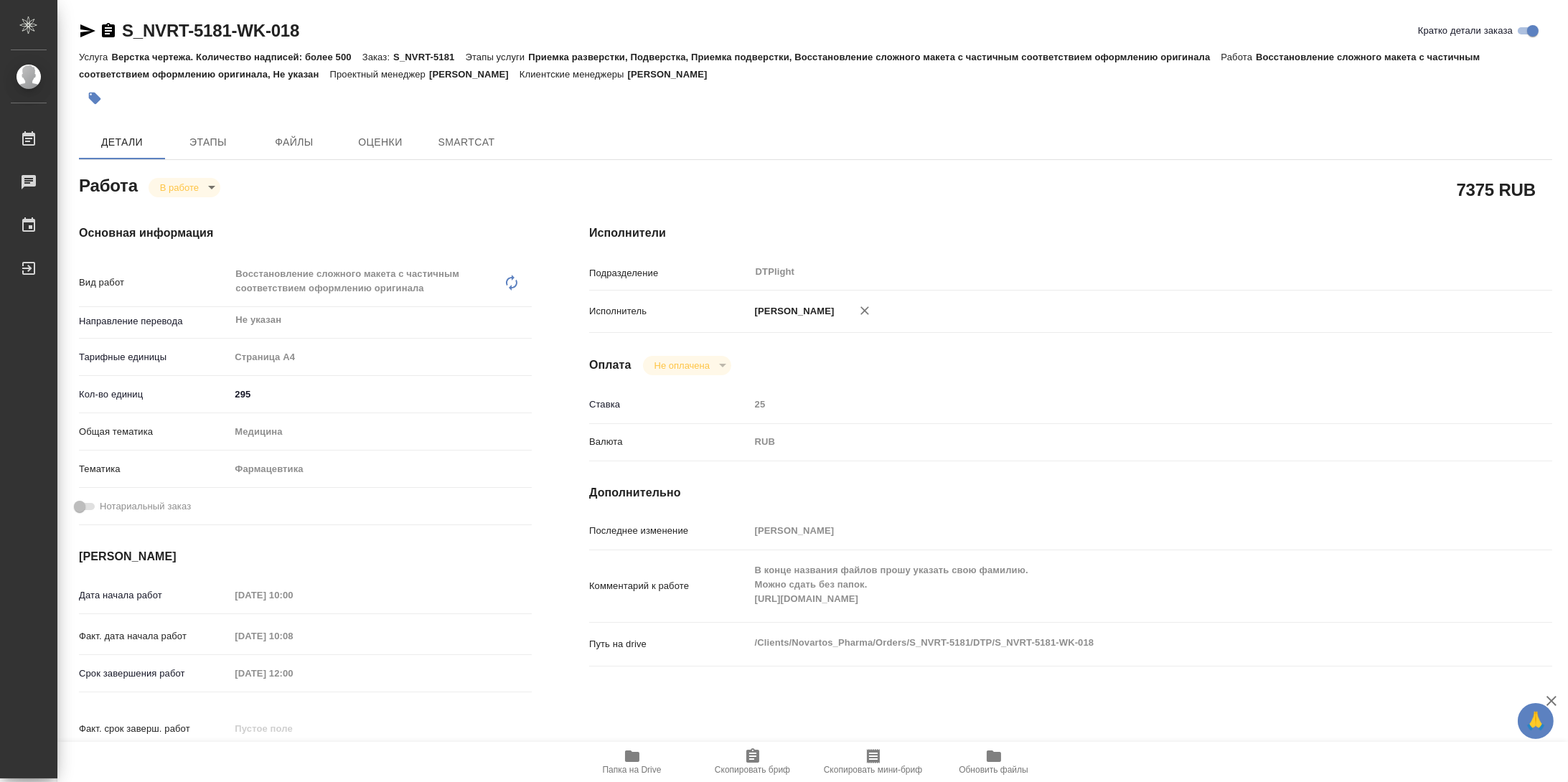
type textarea "x"
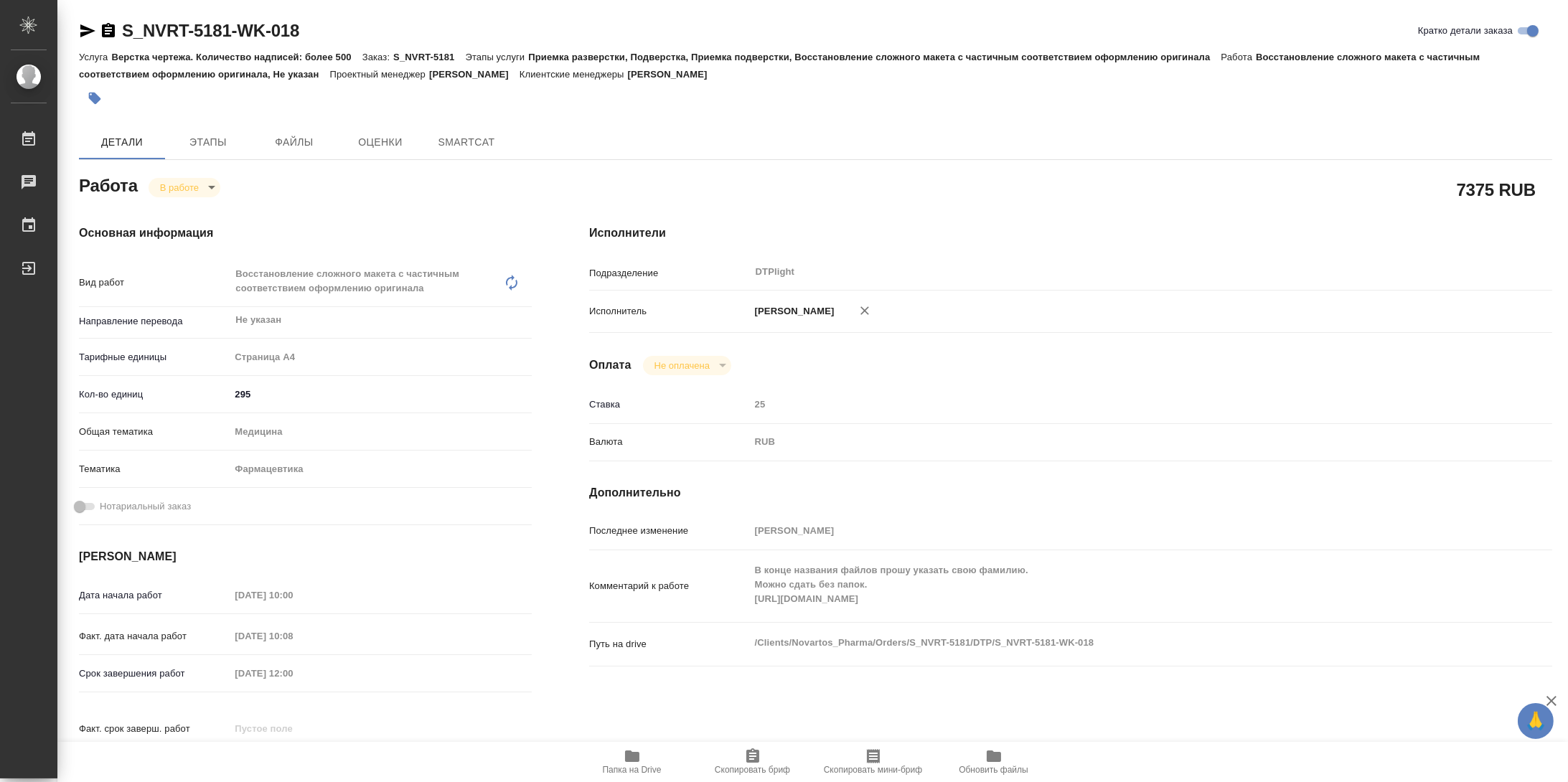
type textarea "x"
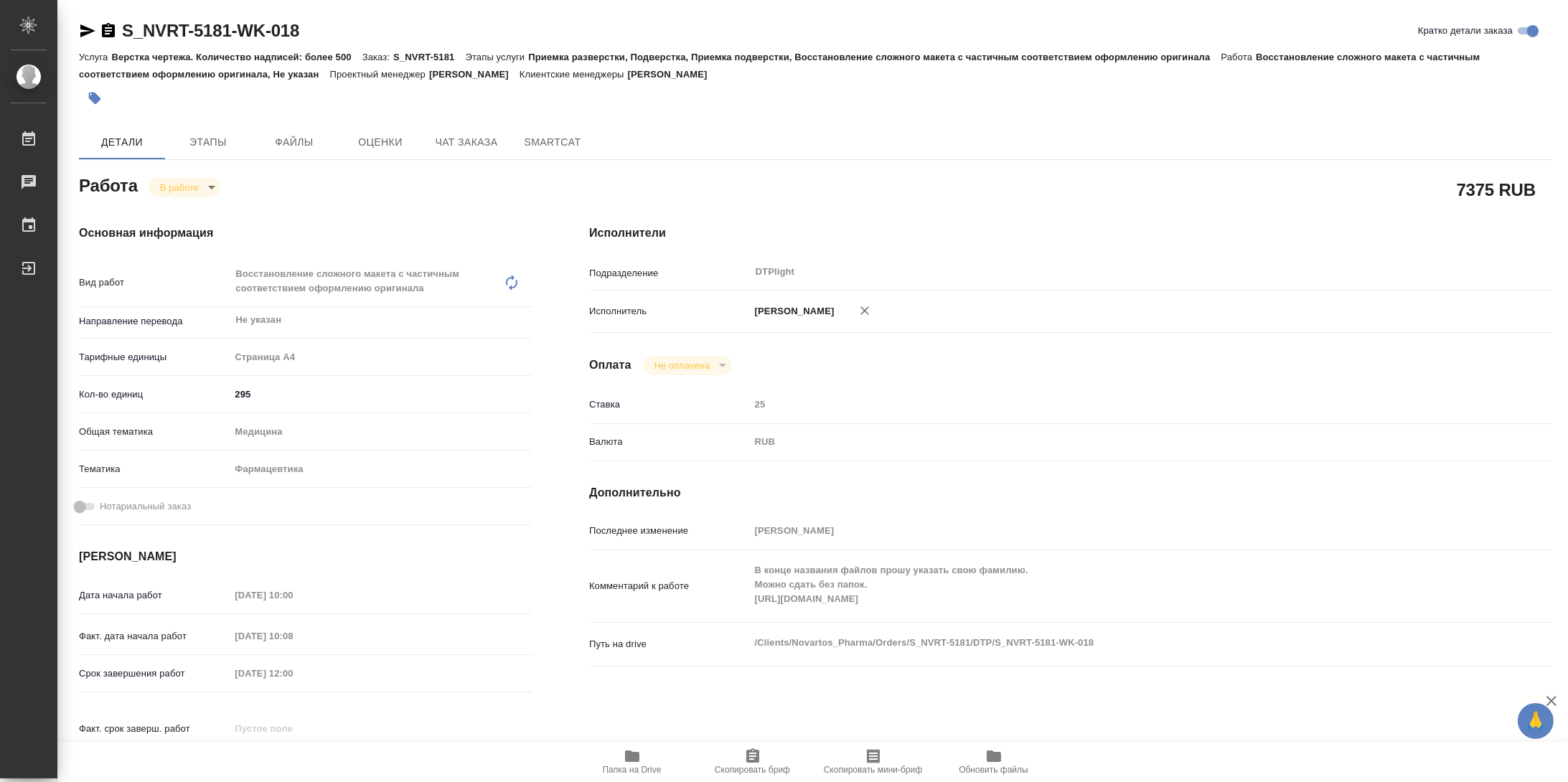
type textarea "x"
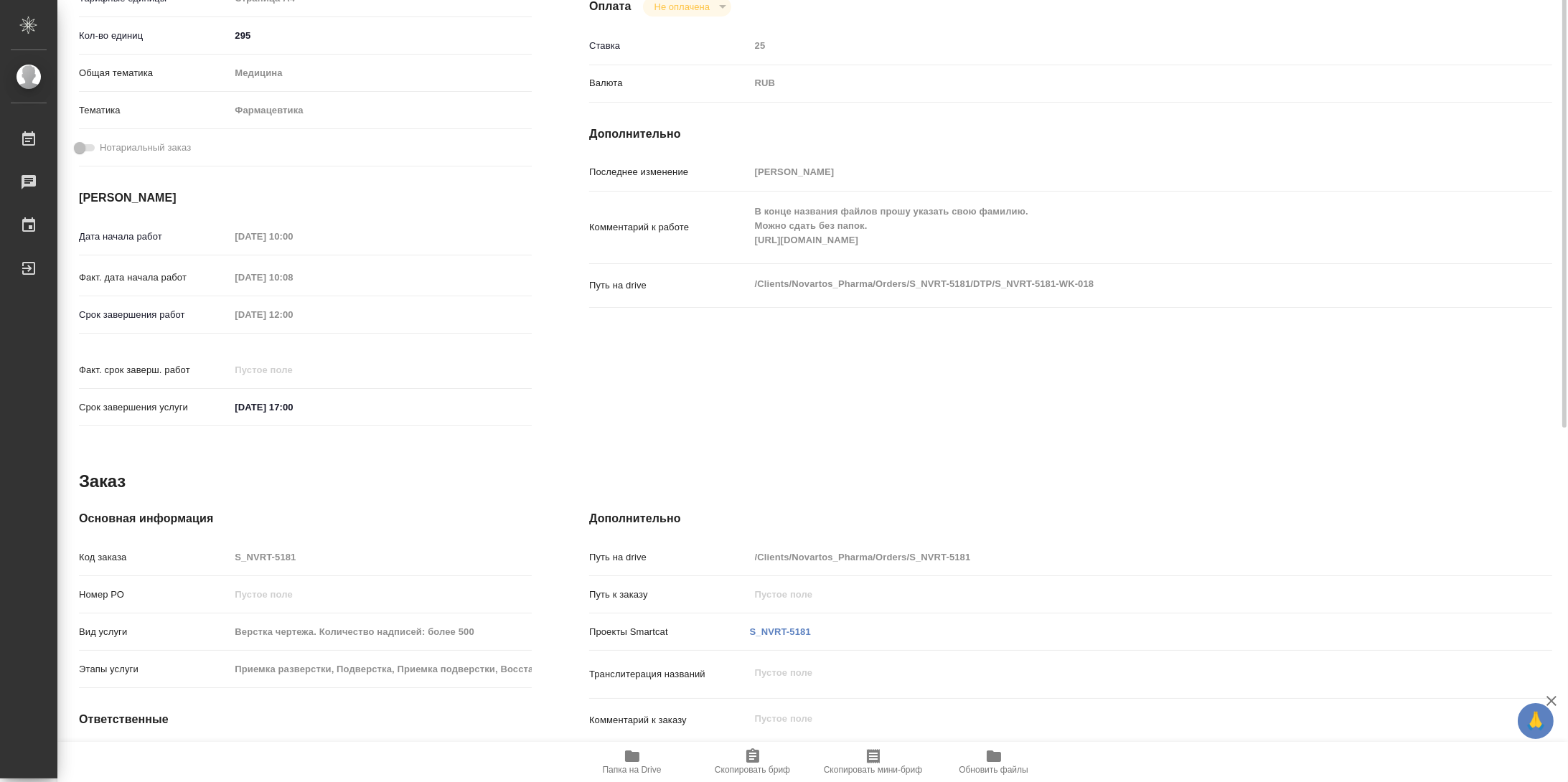
type textarea "x"
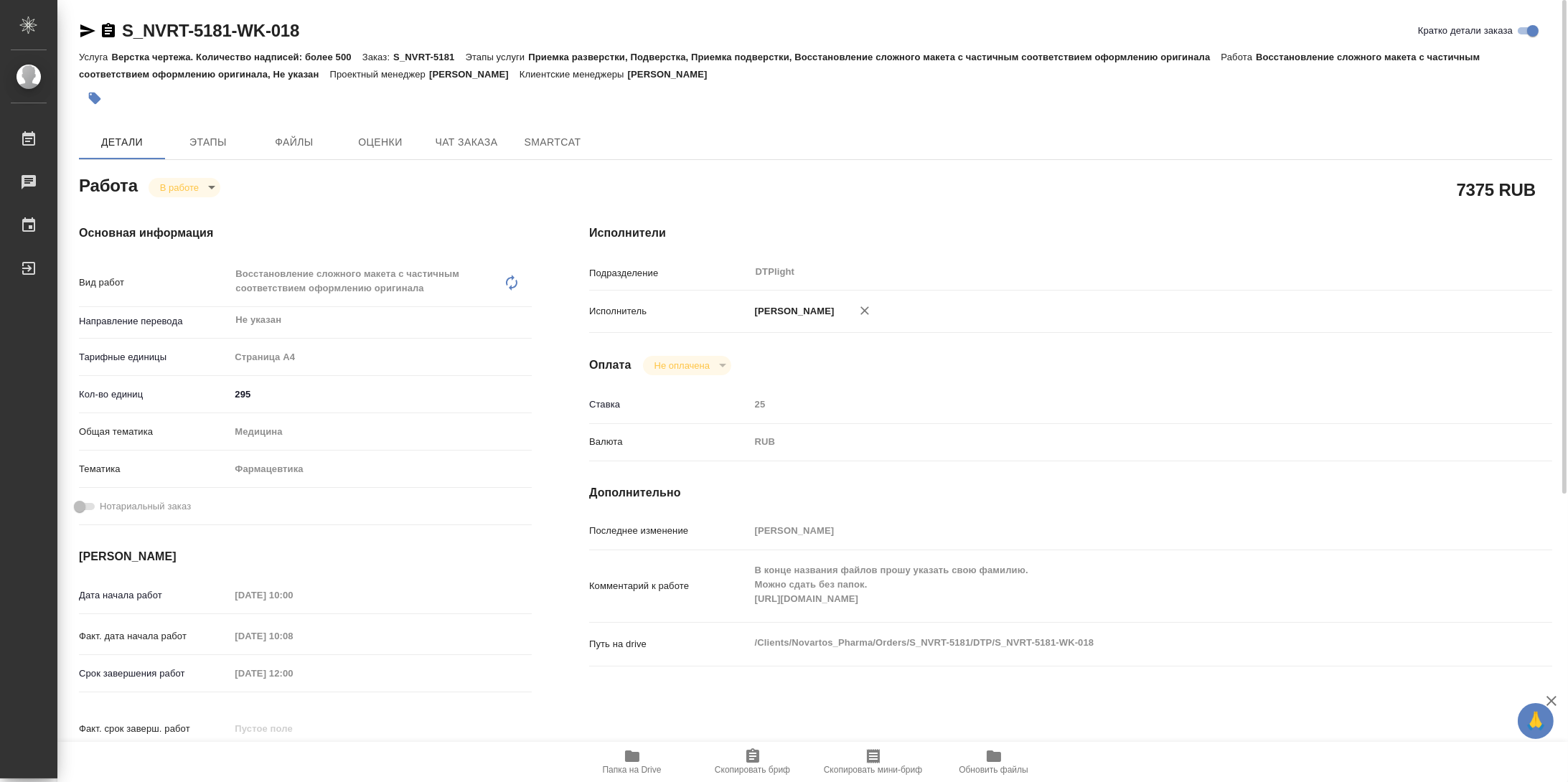
type textarea "x"
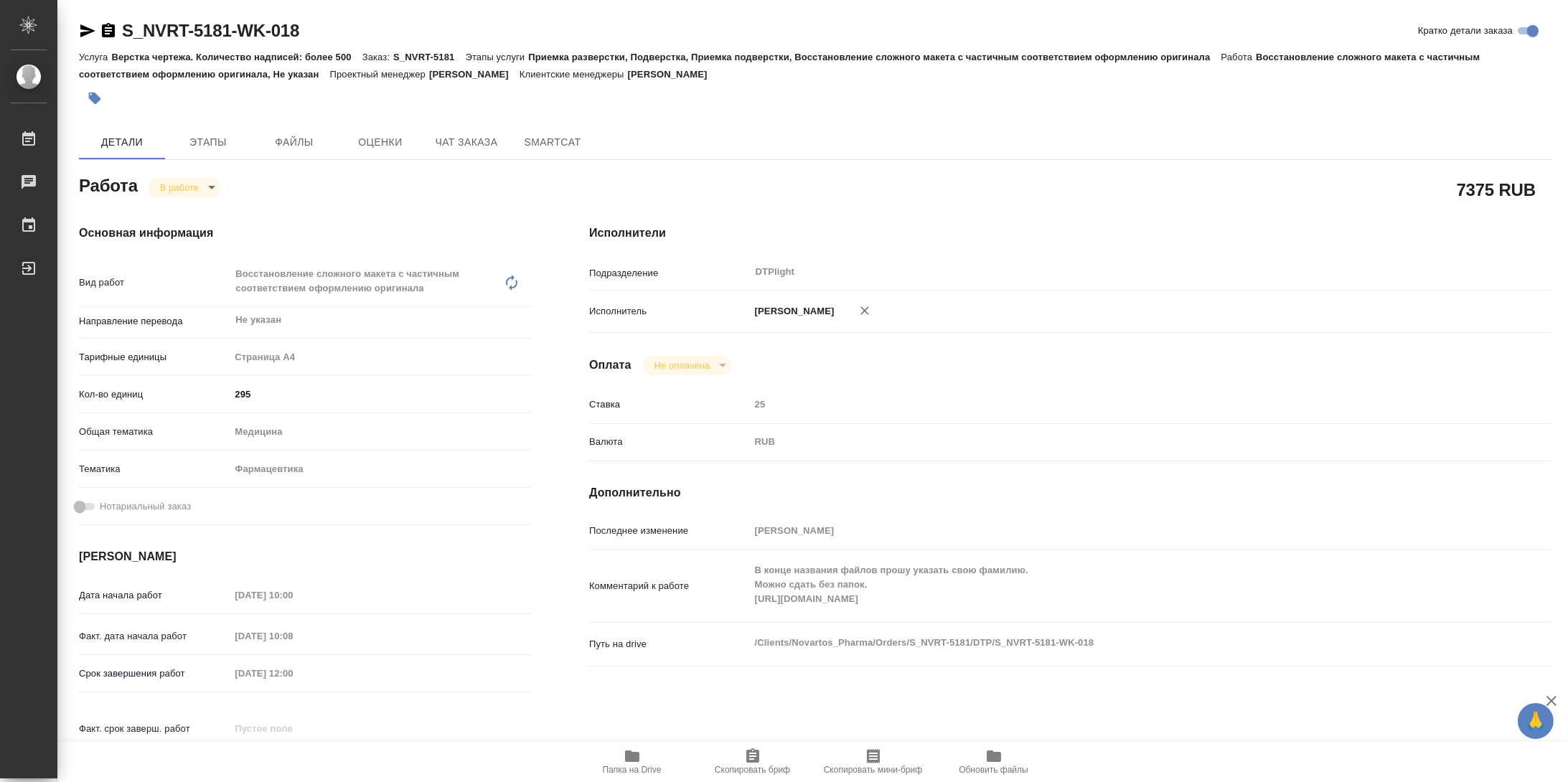
type textarea "x"
